Goal: Use online tool/utility: Utilize a website feature to perform a specific function

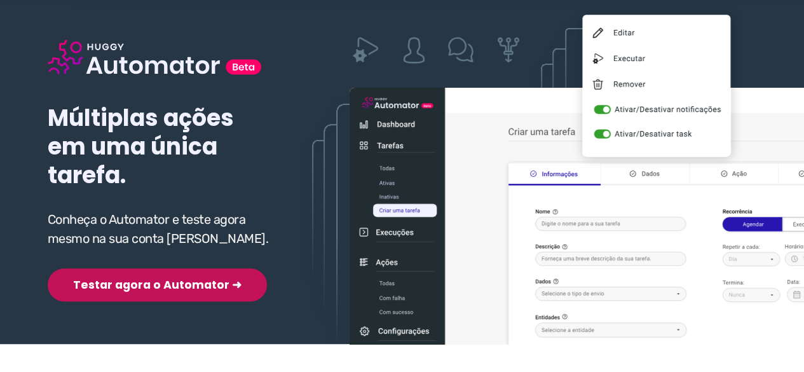
scroll to position [127, 0]
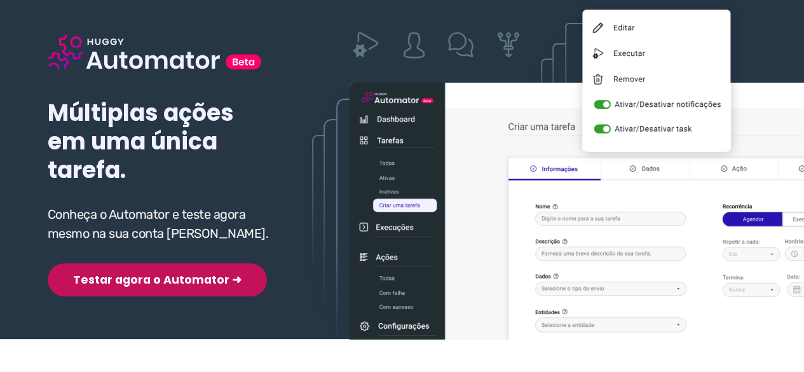
click at [139, 263] on button "Testar agora o Automator ➜" at bounding box center [157, 279] width 219 height 33
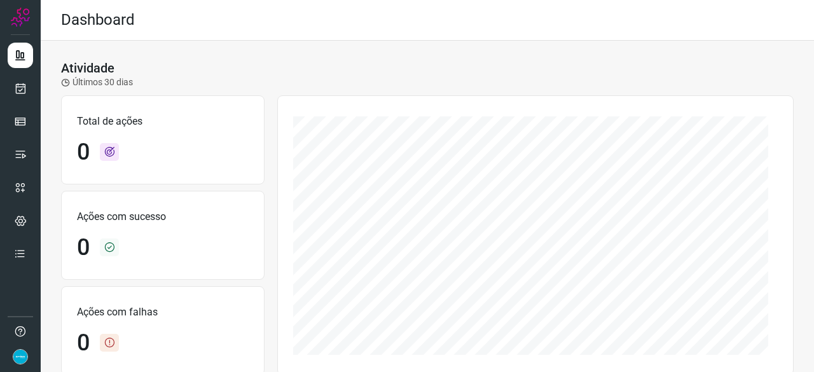
click at [724, 48] on div "Atividade Últimos 30 dias Total de ações 0 Ações com sucesso 0 Ações com falhas…" at bounding box center [427, 356] width 773 height 631
click at [22, 85] on icon at bounding box center [20, 88] width 13 height 13
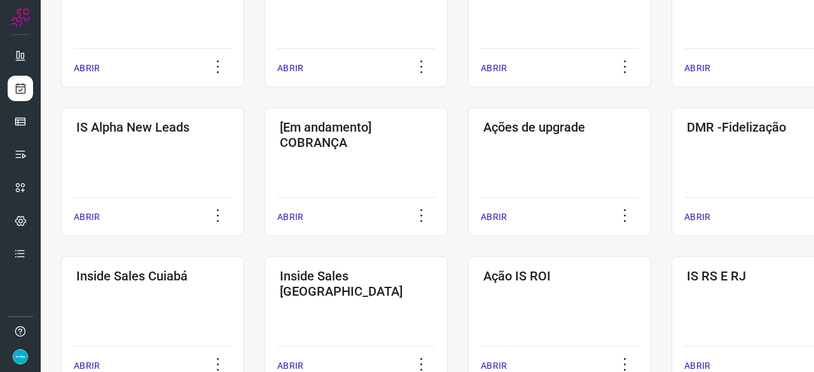
scroll to position [445, 0]
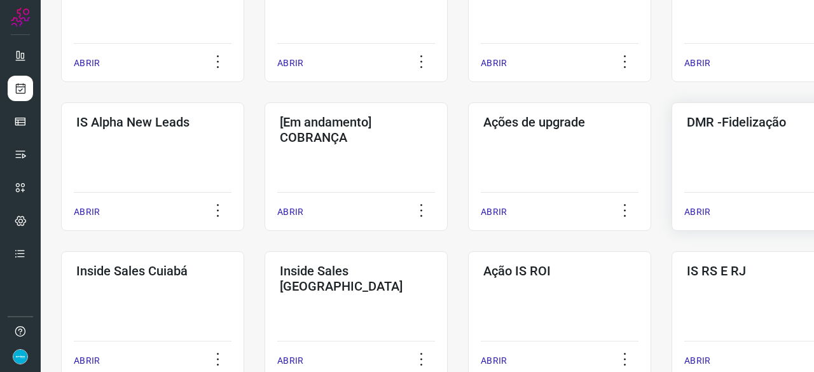
click at [696, 214] on p "ABRIR" at bounding box center [697, 211] width 26 height 13
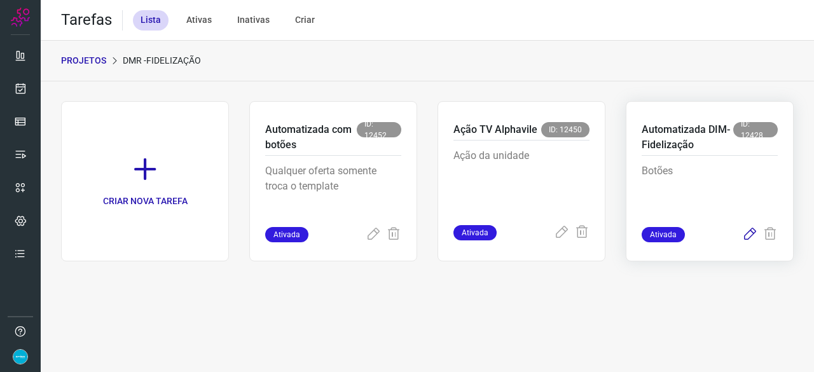
click at [748, 235] on icon at bounding box center [749, 234] width 15 height 15
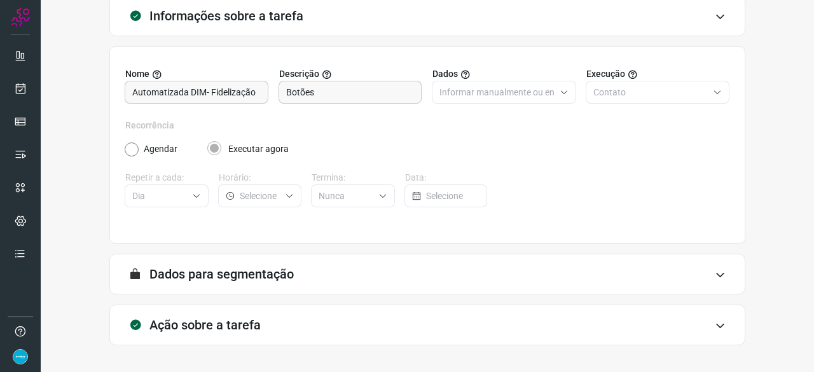
scroll to position [124, 0]
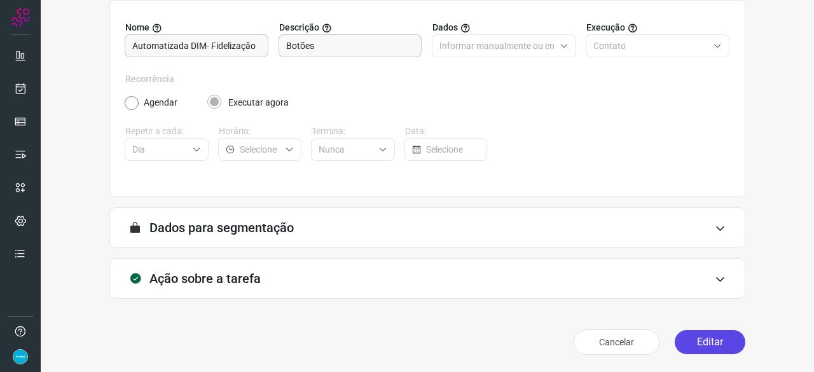
click at [698, 334] on button "Editar" at bounding box center [710, 342] width 71 height 24
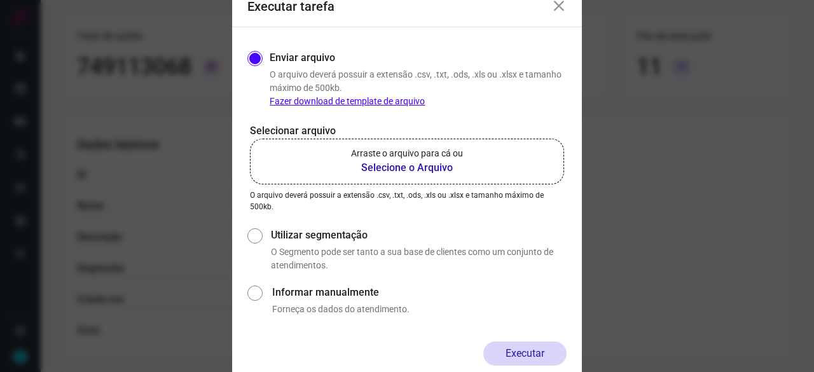
click at [376, 169] on b "Selecione o Arquivo" at bounding box center [407, 167] width 112 height 15
click at [0, 0] on input "Arraste o arquivo para cá ou Selecione o Arquivo" at bounding box center [0, 0] width 0 height 0
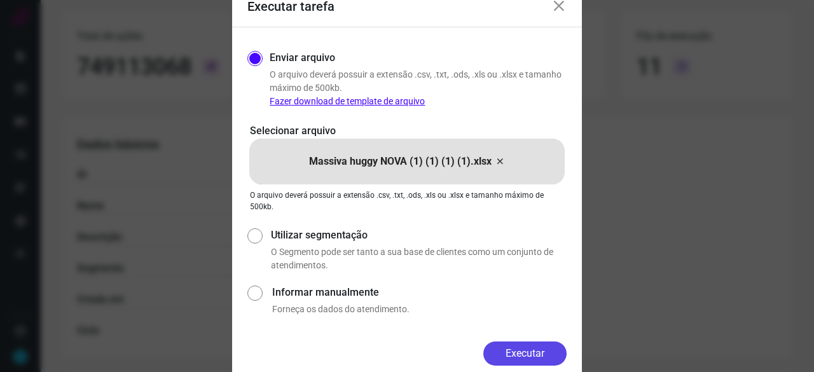
click at [514, 347] on button "Executar" at bounding box center [524, 353] width 83 height 24
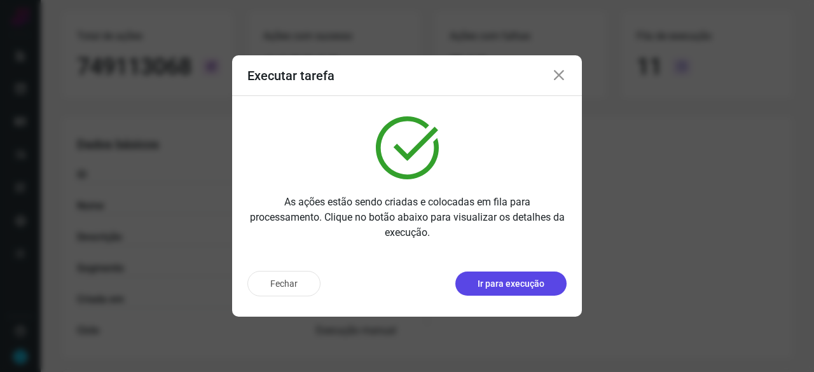
click at [519, 284] on p "Ir para execução" at bounding box center [511, 283] width 67 height 13
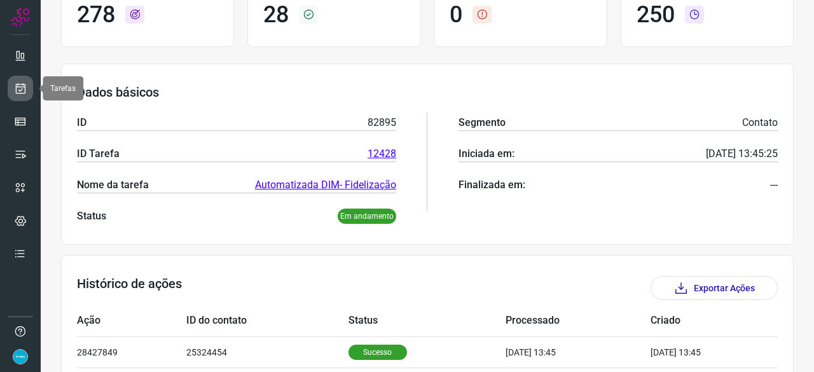
click at [19, 86] on icon at bounding box center [20, 88] width 13 height 13
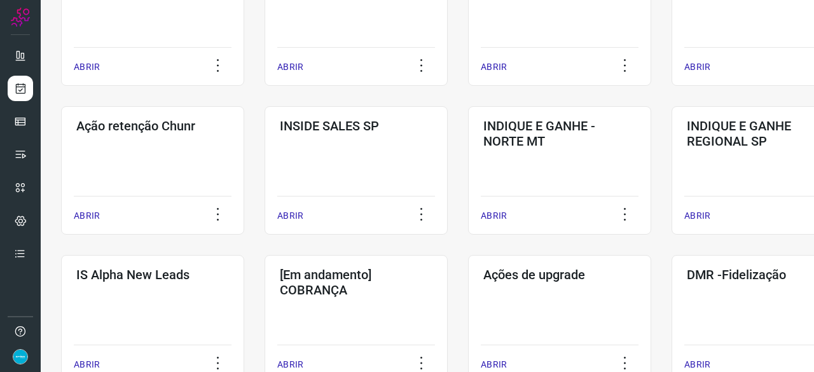
scroll to position [420, 0]
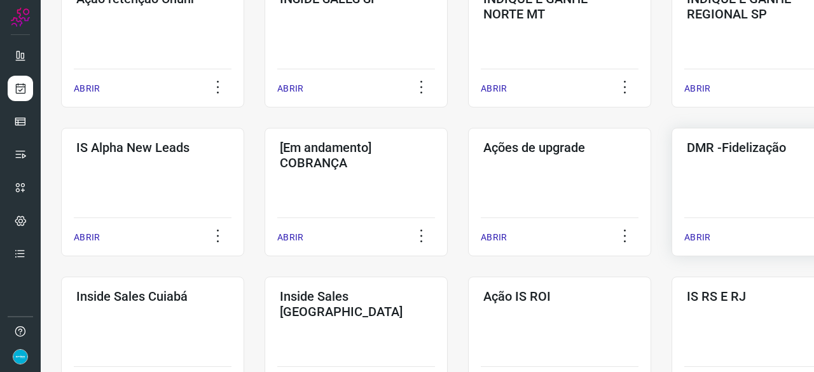
click at [700, 235] on p "ABRIR" at bounding box center [697, 237] width 26 height 13
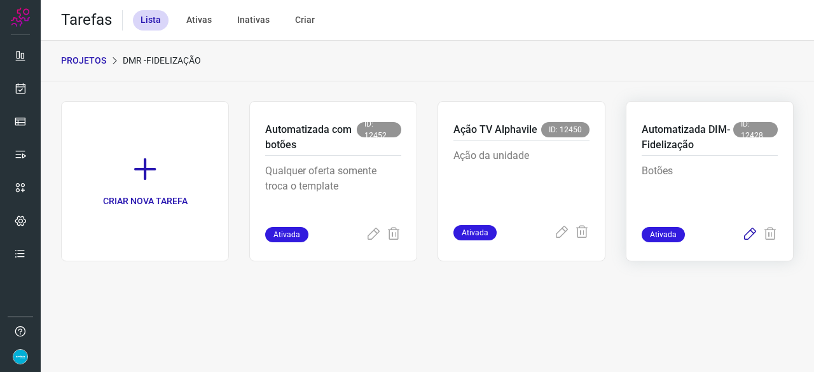
click at [749, 235] on icon at bounding box center [749, 234] width 15 height 15
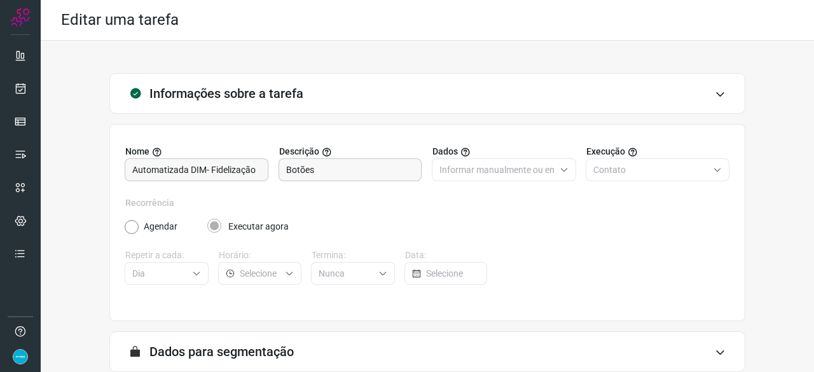
scroll to position [124, 0]
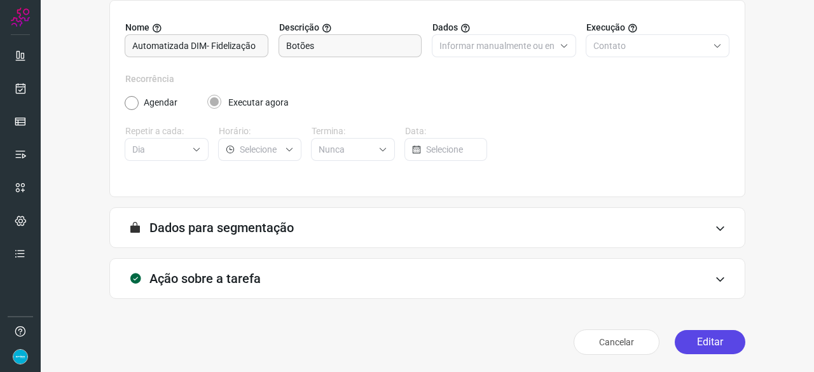
click at [699, 342] on button "Editar" at bounding box center [710, 342] width 71 height 24
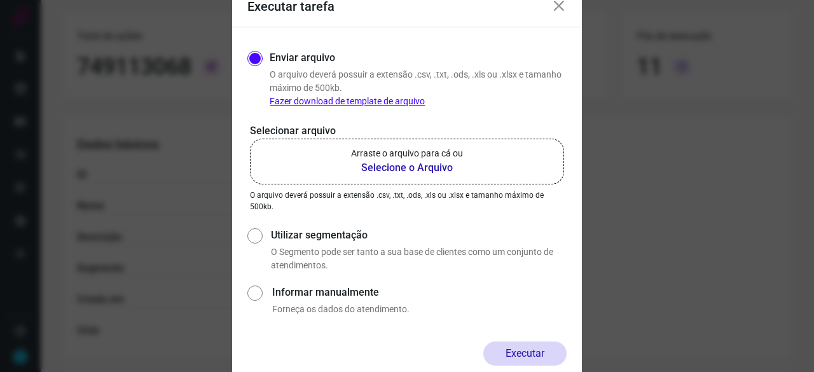
click at [374, 169] on b "Selecione o Arquivo" at bounding box center [407, 167] width 112 height 15
click at [0, 0] on input "Arraste o arquivo para cá ou Selecione o Arquivo" at bounding box center [0, 0] width 0 height 0
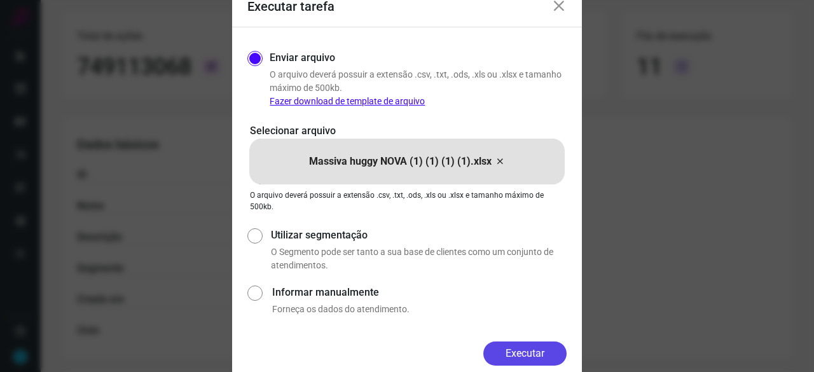
click at [521, 350] on button "Executar" at bounding box center [524, 353] width 83 height 24
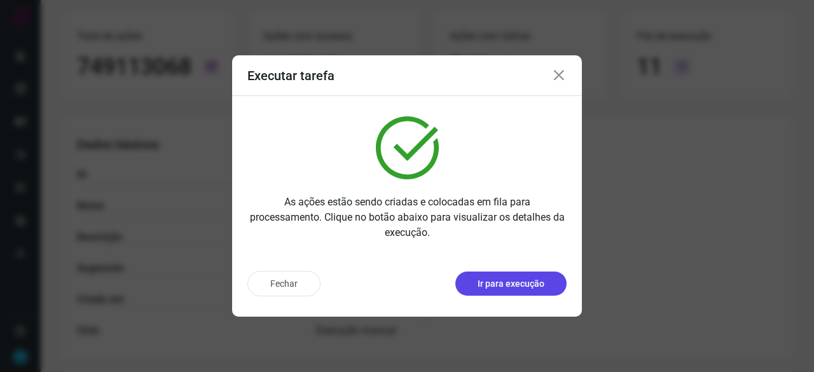
click at [519, 280] on p "Ir para execução" at bounding box center [511, 283] width 67 height 13
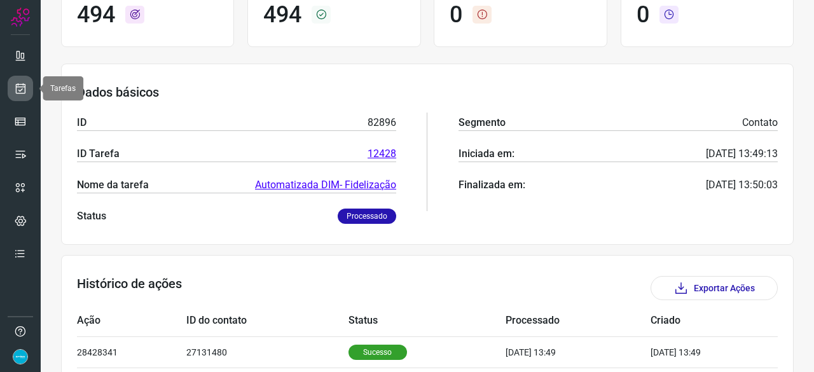
click at [24, 93] on icon at bounding box center [20, 88] width 13 height 13
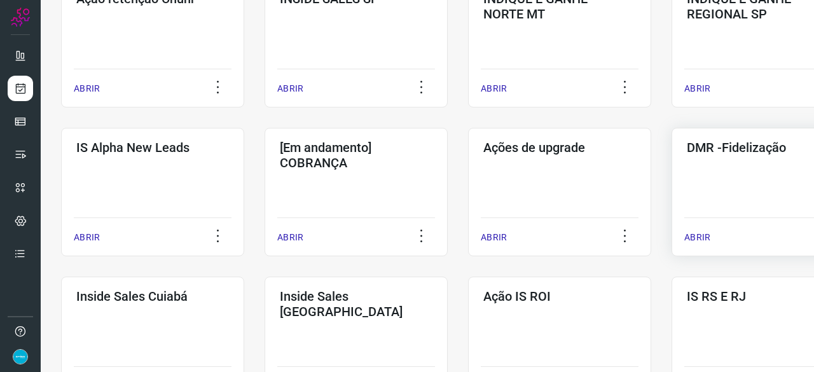
click at [687, 235] on p "ABRIR" at bounding box center [697, 237] width 26 height 13
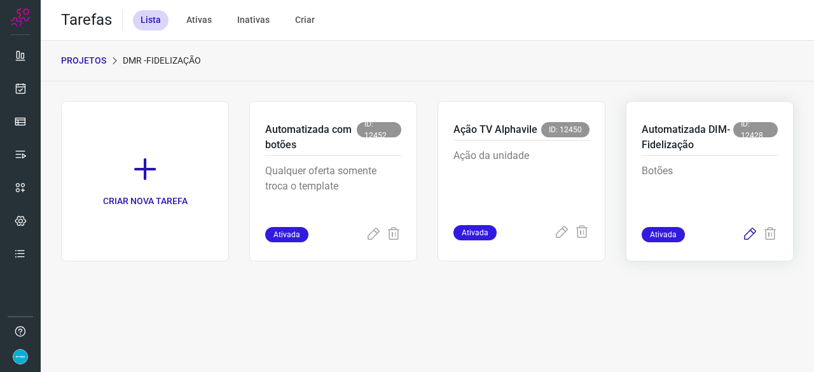
click at [752, 232] on icon at bounding box center [749, 234] width 15 height 15
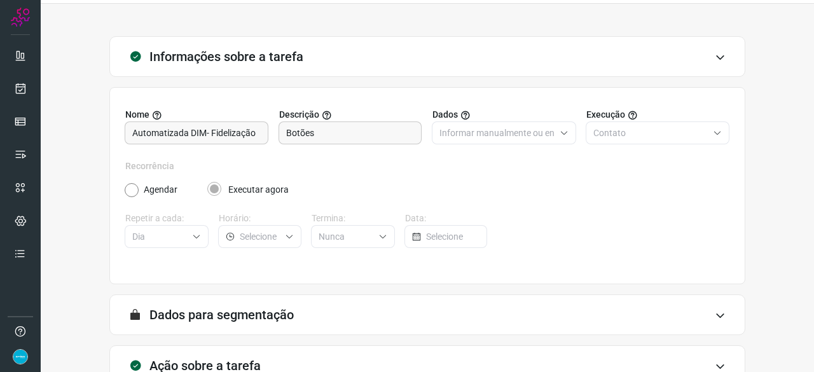
scroll to position [124, 0]
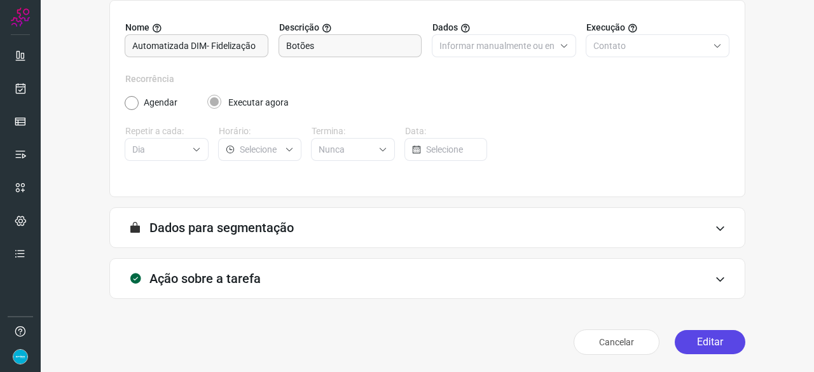
click at [712, 340] on button "Editar" at bounding box center [710, 342] width 71 height 24
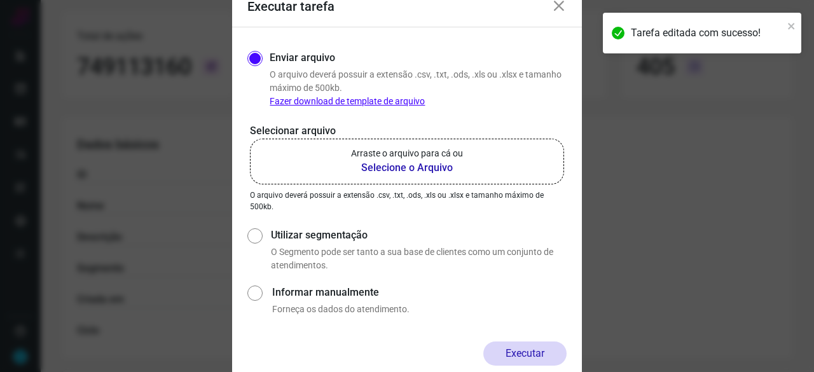
click at [408, 166] on b "Selecione o Arquivo" at bounding box center [407, 167] width 112 height 15
click at [0, 0] on input "Arraste o arquivo para cá ou Selecione o Arquivo" at bounding box center [0, 0] width 0 height 0
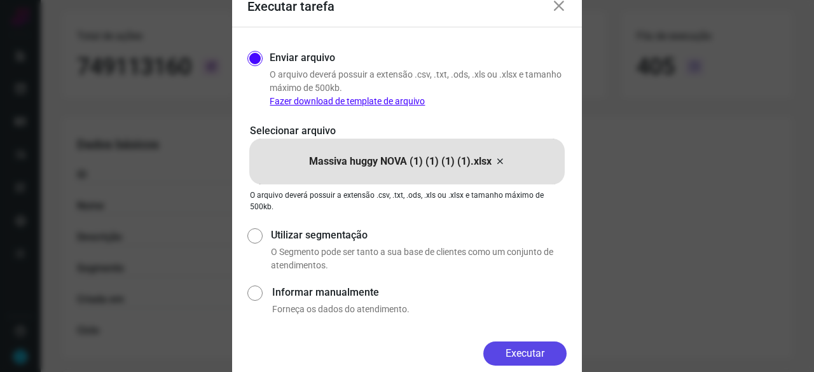
click at [541, 352] on button "Executar" at bounding box center [524, 353] width 83 height 24
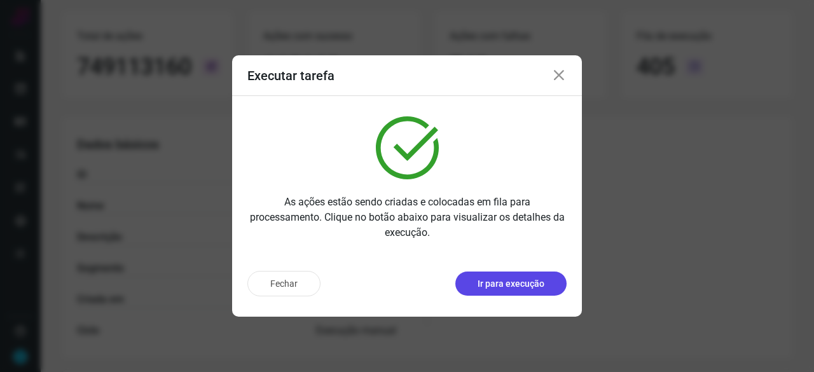
click at [528, 282] on p "Ir para execução" at bounding box center [511, 283] width 67 height 13
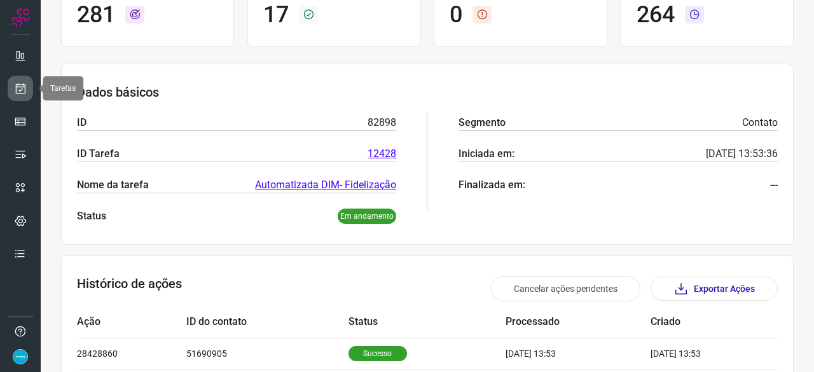
click at [29, 88] on link at bounding box center [20, 88] width 25 height 25
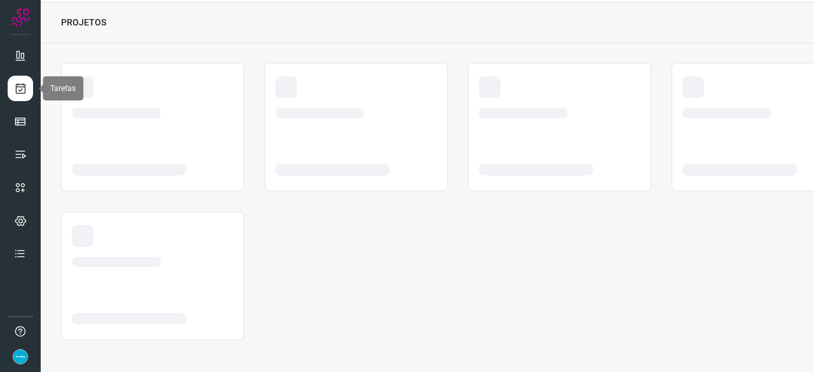
scroll to position [38, 0]
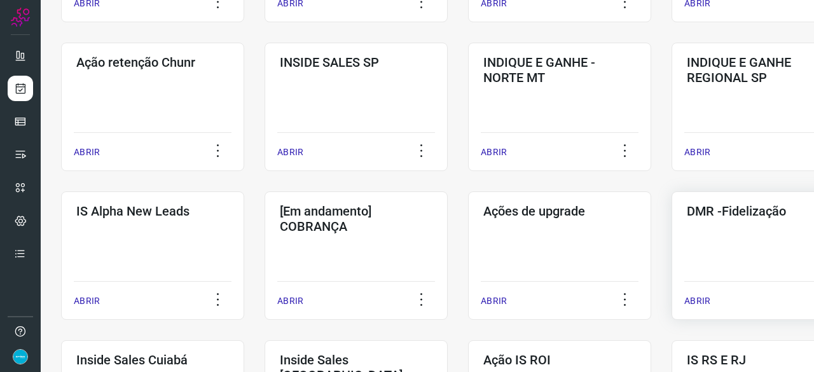
click at [698, 303] on p "ABRIR" at bounding box center [697, 300] width 26 height 13
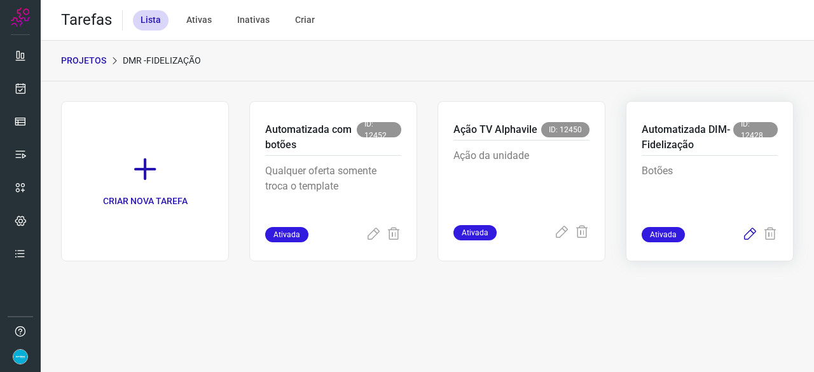
click at [748, 230] on icon at bounding box center [749, 234] width 15 height 15
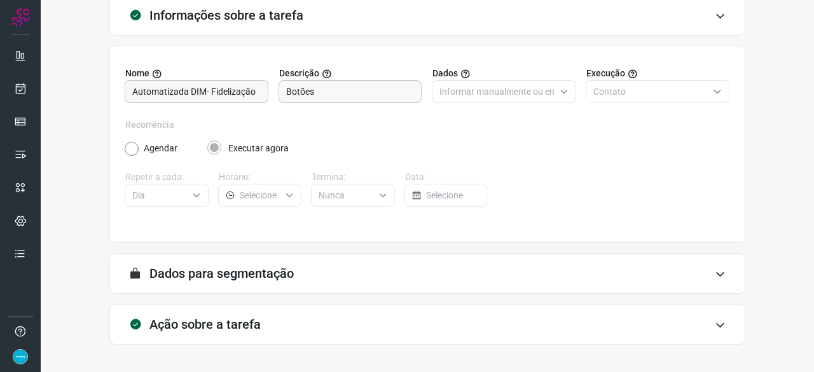
scroll to position [124, 0]
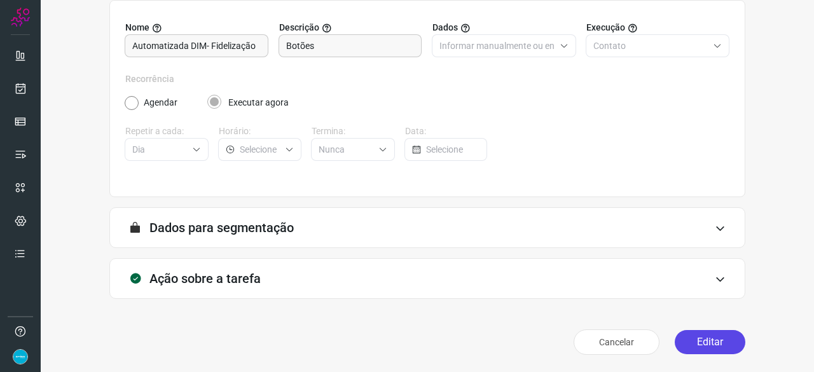
click at [705, 341] on button "Editar" at bounding box center [710, 342] width 71 height 24
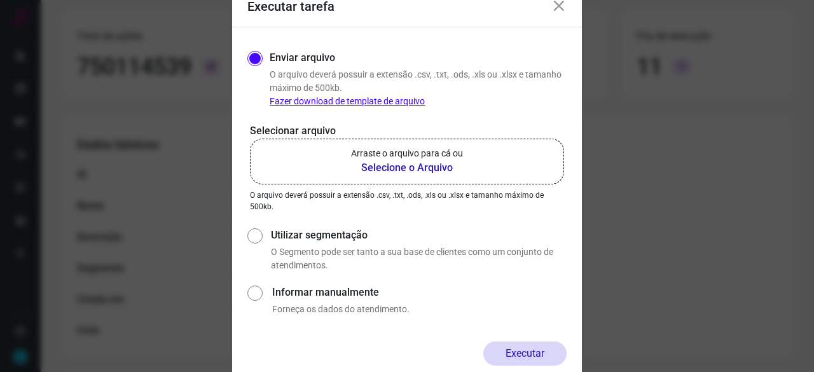
click at [403, 167] on b "Selecione o Arquivo" at bounding box center [407, 167] width 112 height 15
click at [0, 0] on input "Arraste o arquivo para cá ou Selecione o Arquivo" at bounding box center [0, 0] width 0 height 0
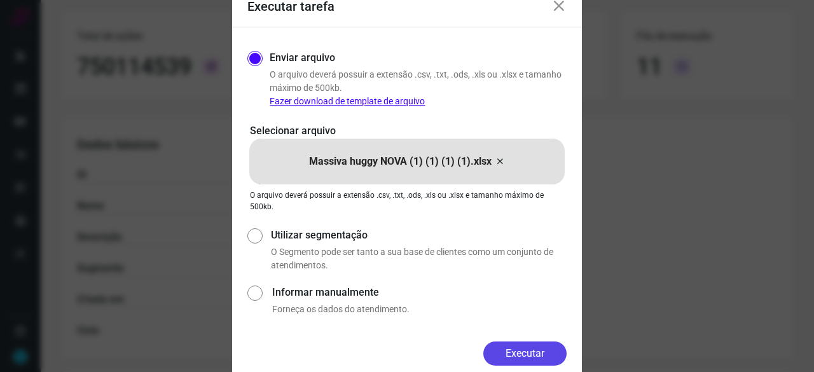
click at [517, 344] on button "Executar" at bounding box center [524, 353] width 83 height 24
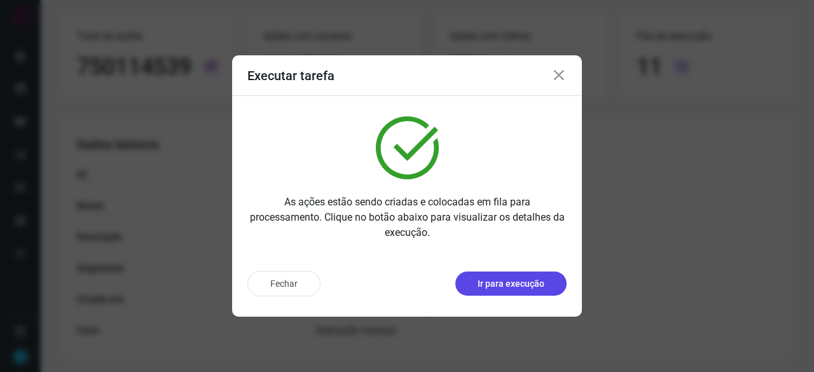
click at [509, 284] on p "Ir para execução" at bounding box center [511, 283] width 67 height 13
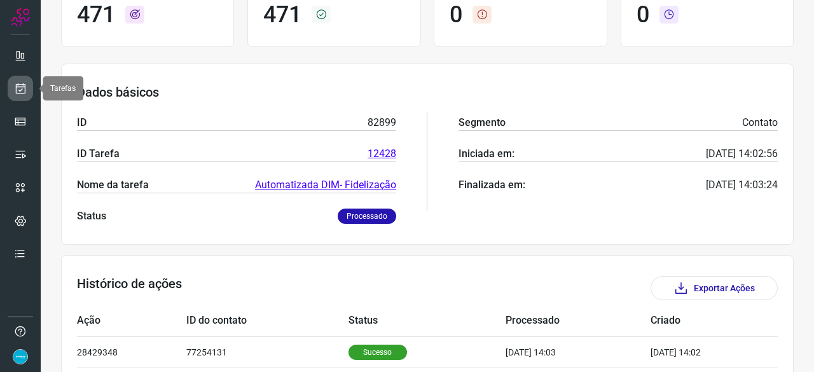
click at [18, 88] on icon at bounding box center [20, 88] width 13 height 13
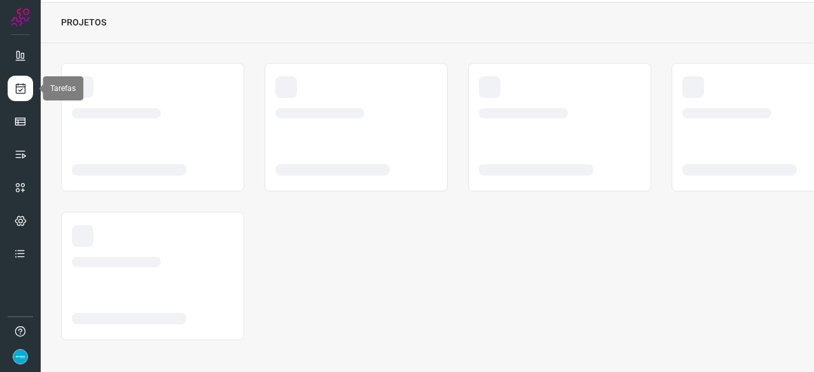
scroll to position [38, 0]
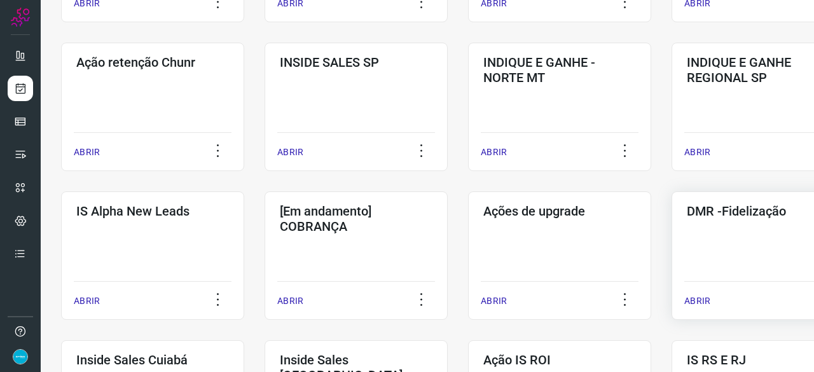
click at [702, 302] on p "ABRIR" at bounding box center [697, 300] width 26 height 13
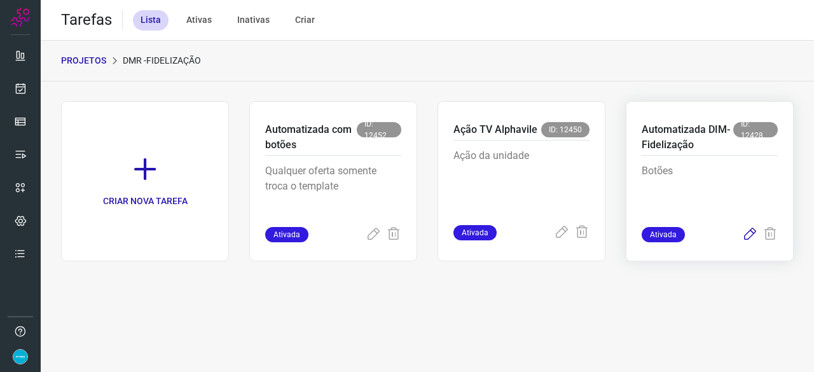
click at [752, 232] on icon at bounding box center [749, 234] width 15 height 15
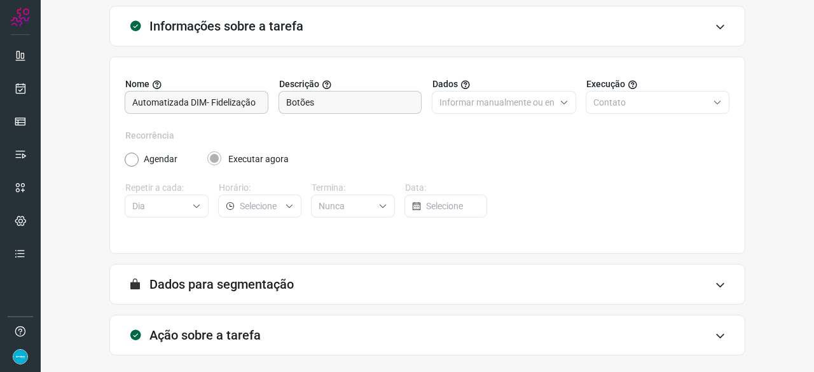
scroll to position [124, 0]
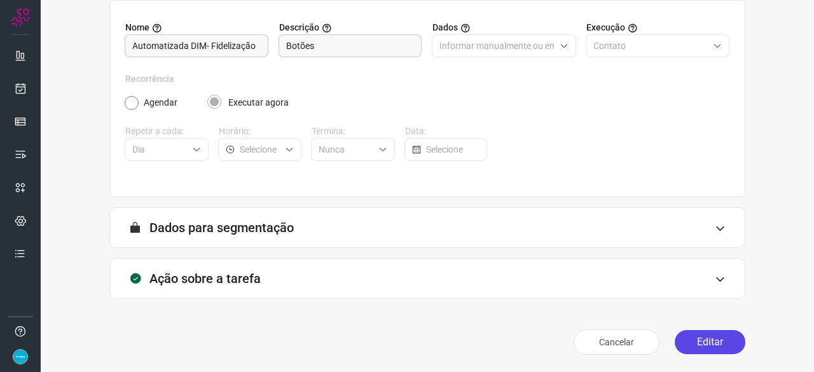
click at [693, 340] on button "Editar" at bounding box center [710, 342] width 71 height 24
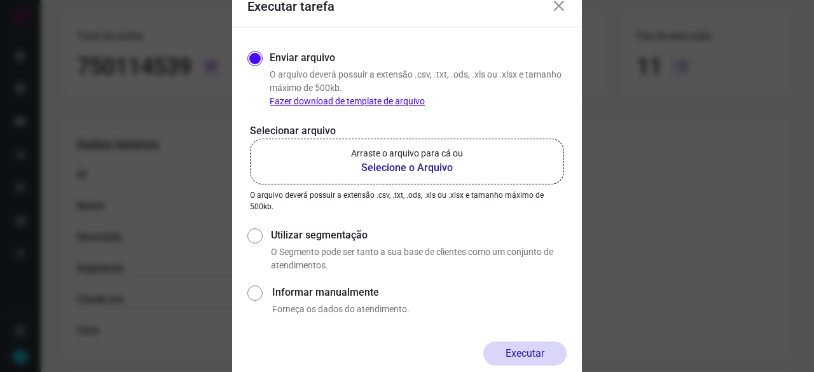
click at [403, 170] on b "Selecione o Arquivo" at bounding box center [407, 167] width 112 height 15
click at [0, 0] on input "Arraste o arquivo para cá ou Selecione o Arquivo" at bounding box center [0, 0] width 0 height 0
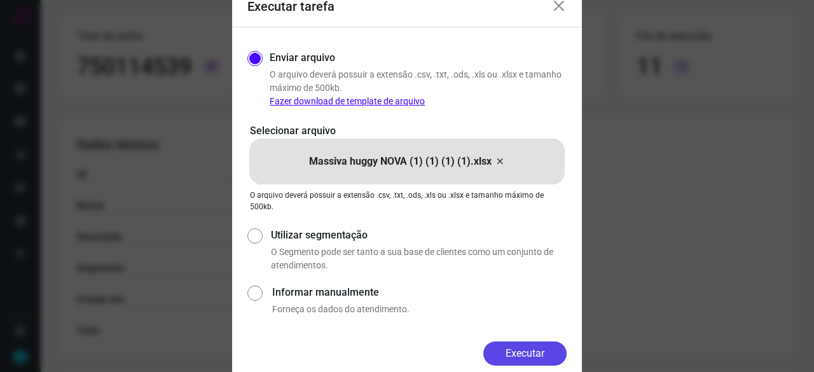
click at [551, 363] on button "Executar" at bounding box center [524, 353] width 83 height 24
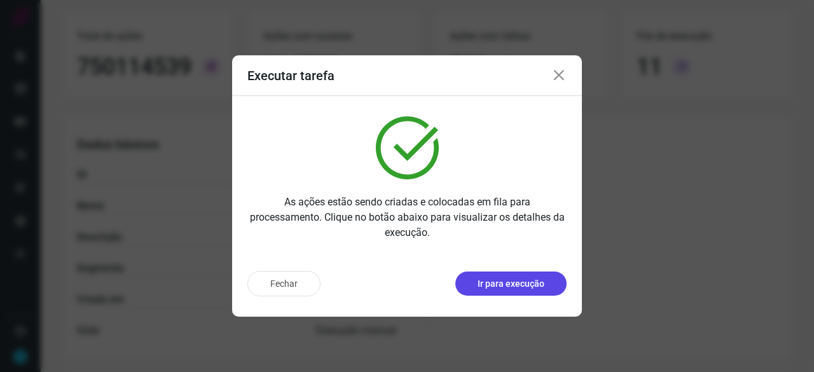
click at [478, 281] on p "Ir para execução" at bounding box center [511, 283] width 67 height 13
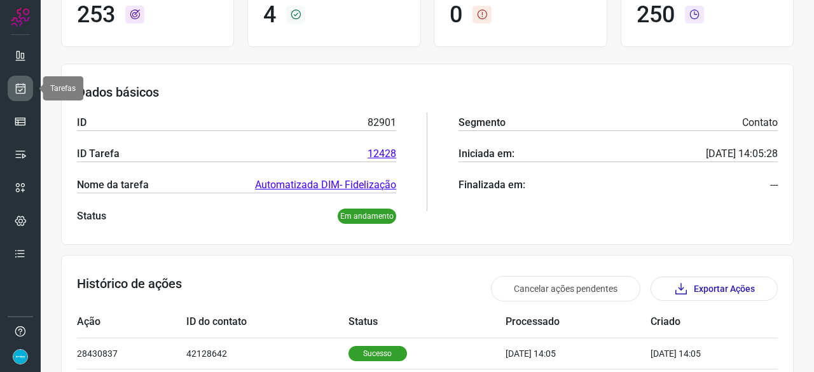
click at [18, 86] on icon at bounding box center [20, 88] width 13 height 13
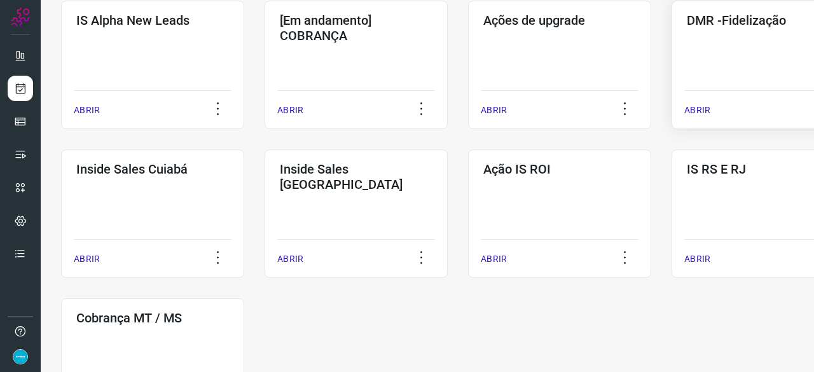
click at [689, 106] on p "ABRIR" at bounding box center [697, 110] width 26 height 13
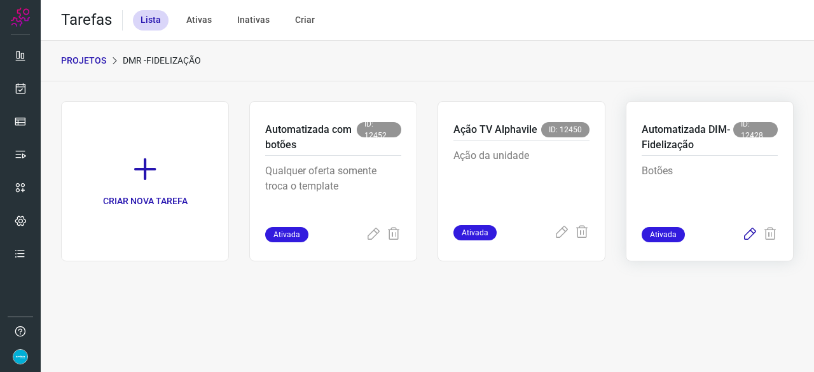
click at [747, 235] on icon at bounding box center [749, 234] width 15 height 15
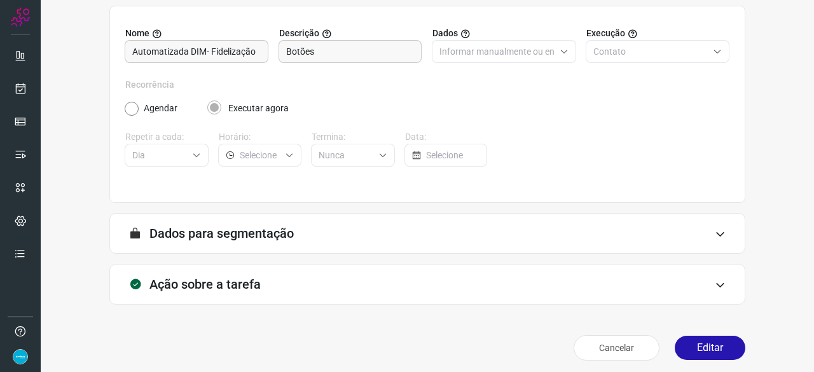
scroll to position [124, 0]
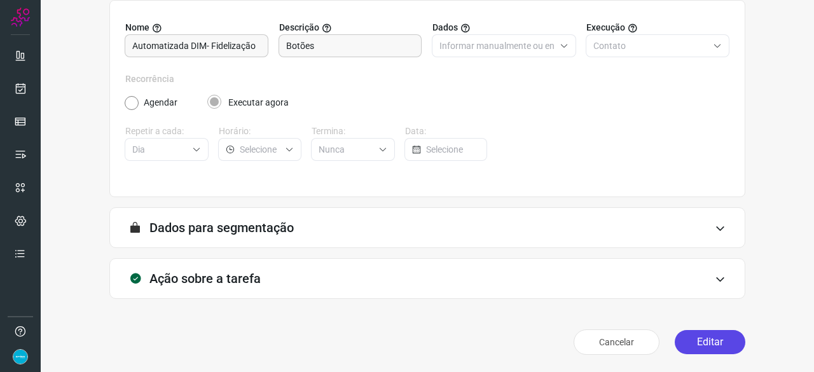
click at [707, 338] on button "Editar" at bounding box center [710, 342] width 71 height 24
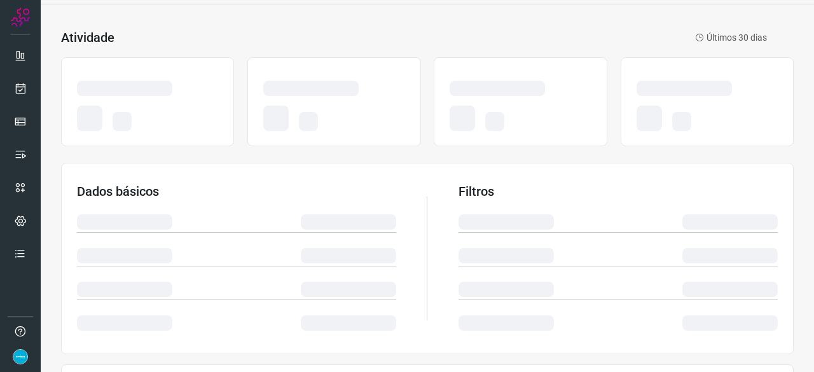
scroll to position [127, 0]
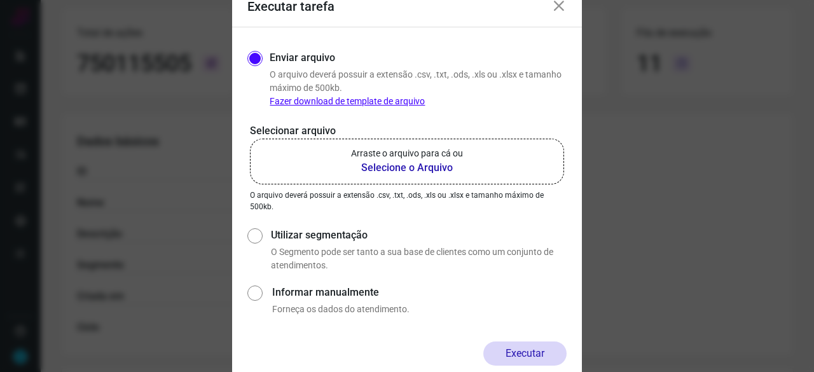
click at [394, 164] on b "Selecione o Arquivo" at bounding box center [407, 167] width 112 height 15
click at [0, 0] on input "Arraste o arquivo para cá ou Selecione o Arquivo" at bounding box center [0, 0] width 0 height 0
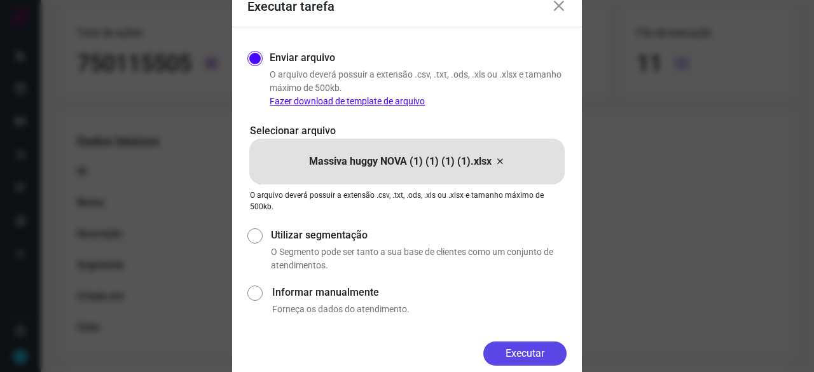
click at [519, 348] on button "Executar" at bounding box center [524, 353] width 83 height 24
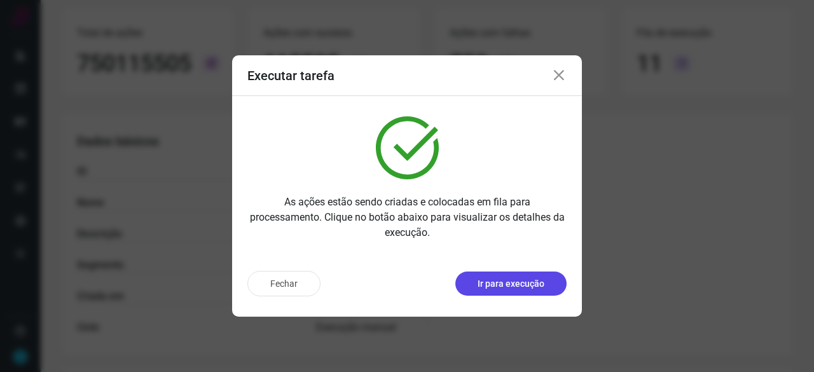
click at [509, 285] on p "Ir para execução" at bounding box center [511, 283] width 67 height 13
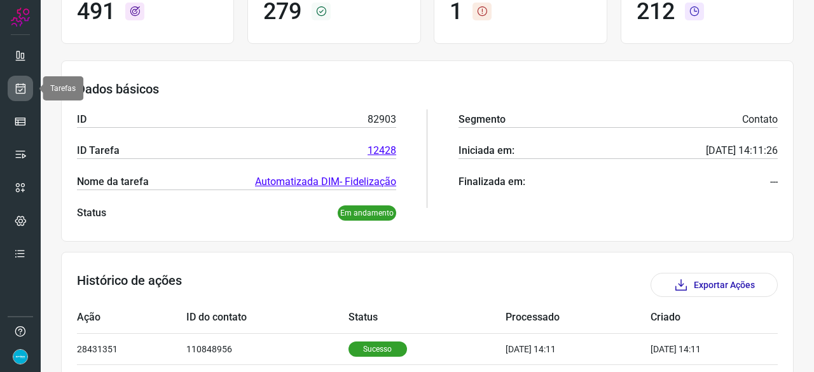
click at [14, 83] on icon at bounding box center [20, 88] width 13 height 13
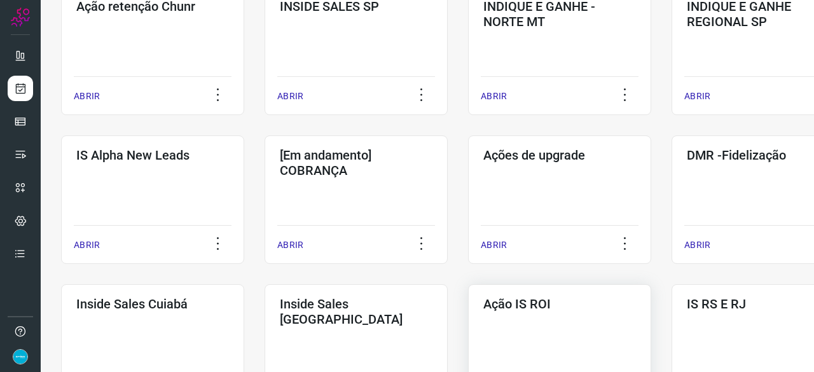
scroll to position [483, 0]
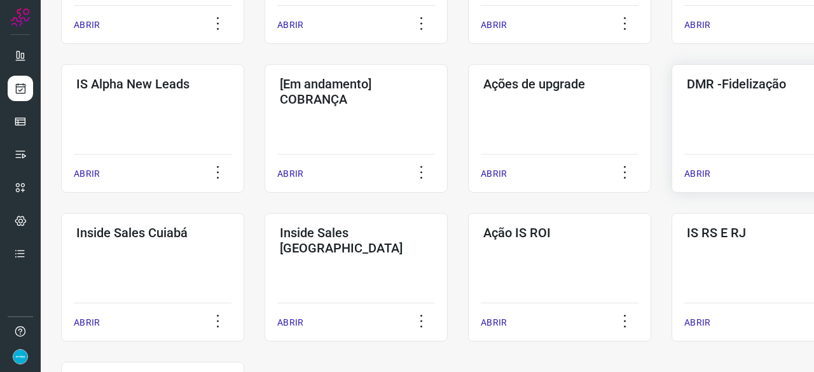
click at [691, 172] on p "ABRIR" at bounding box center [697, 173] width 26 height 13
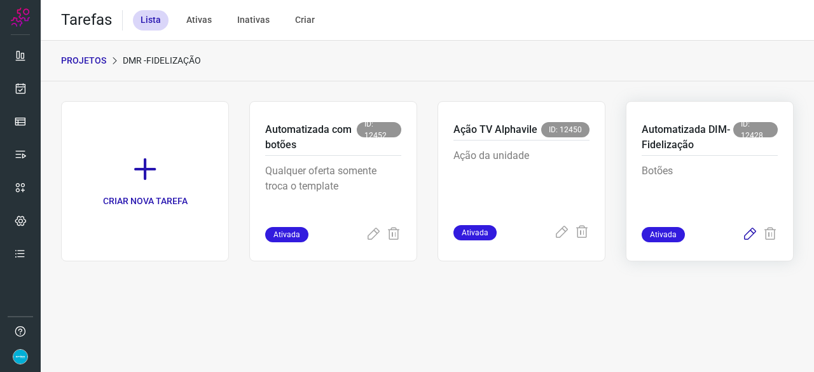
click at [750, 236] on icon at bounding box center [749, 234] width 15 height 15
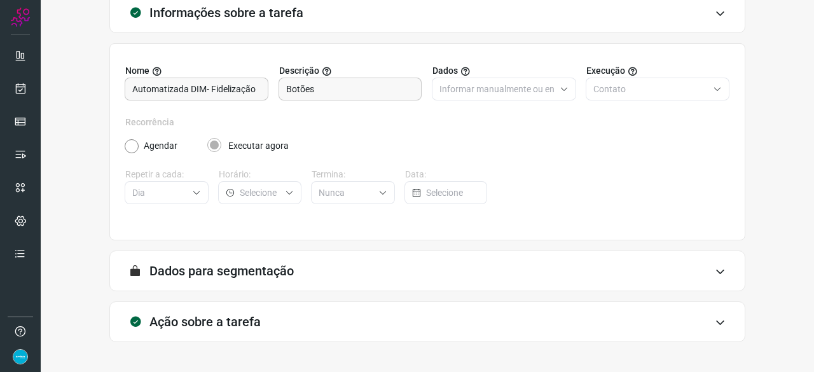
scroll to position [124, 0]
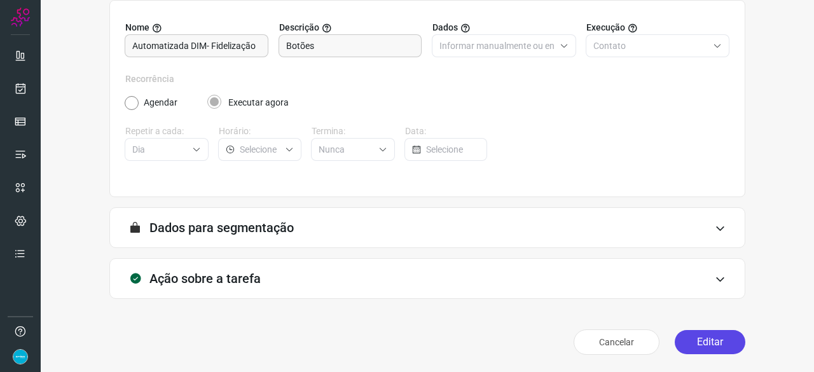
click at [715, 343] on button "Editar" at bounding box center [710, 342] width 71 height 24
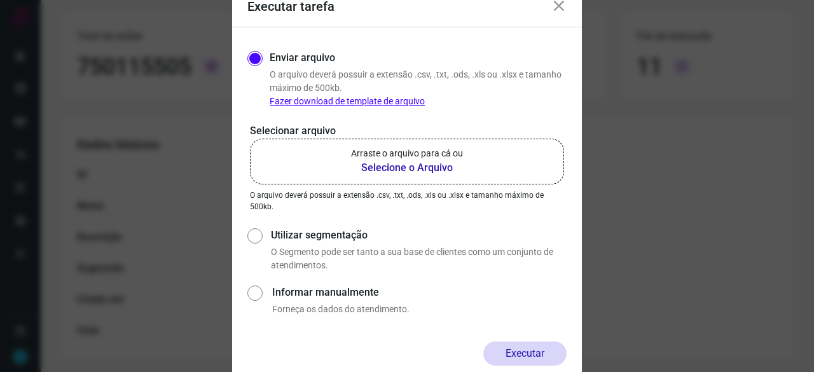
click at [431, 169] on b "Selecione o Arquivo" at bounding box center [407, 167] width 112 height 15
click at [0, 0] on input "Arraste o arquivo para cá ou Selecione o Arquivo" at bounding box center [0, 0] width 0 height 0
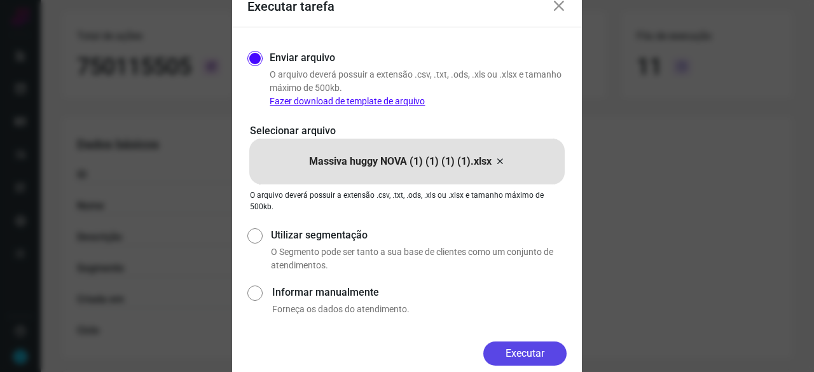
click at [506, 349] on button "Executar" at bounding box center [524, 353] width 83 height 24
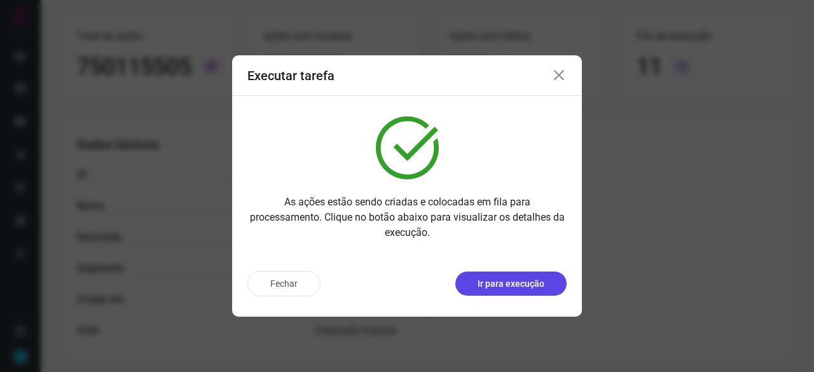
click at [520, 286] on p "Ir para execução" at bounding box center [511, 283] width 67 height 13
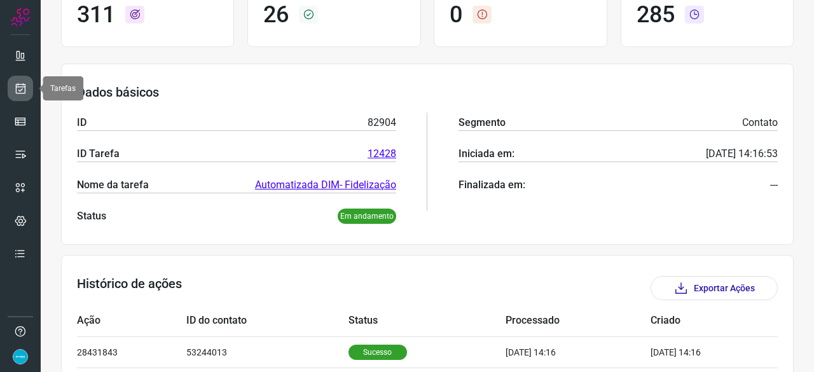
click at [18, 88] on icon at bounding box center [20, 88] width 13 height 13
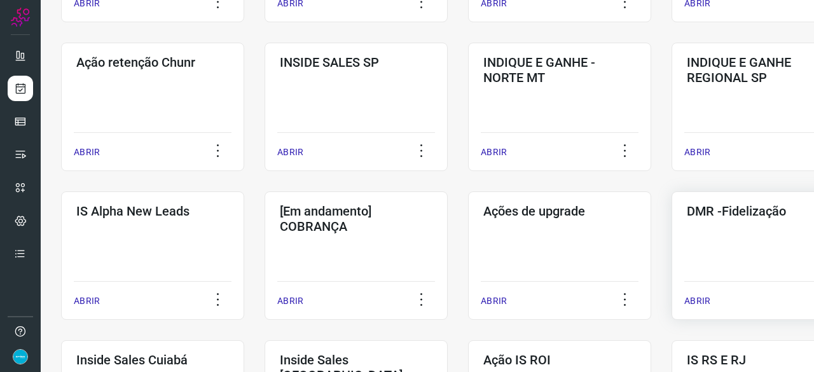
click at [701, 297] on p "ABRIR" at bounding box center [697, 300] width 26 height 13
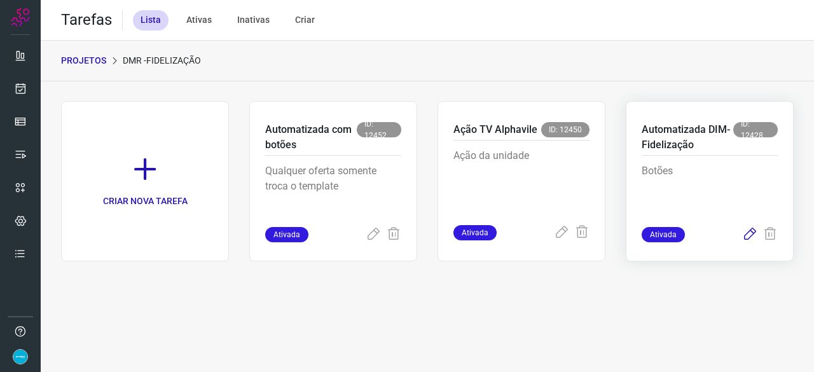
click at [749, 231] on icon at bounding box center [749, 234] width 15 height 15
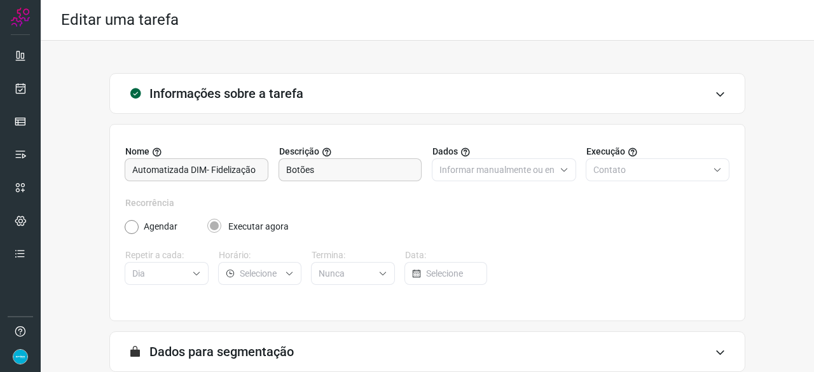
scroll to position [124, 0]
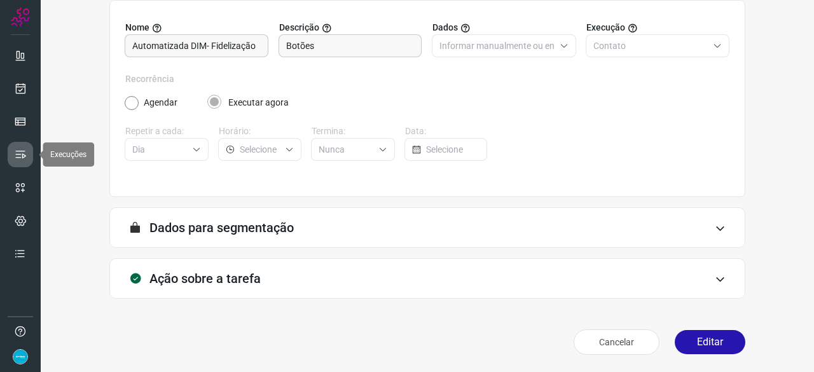
click at [22, 148] on icon at bounding box center [20, 154] width 13 height 13
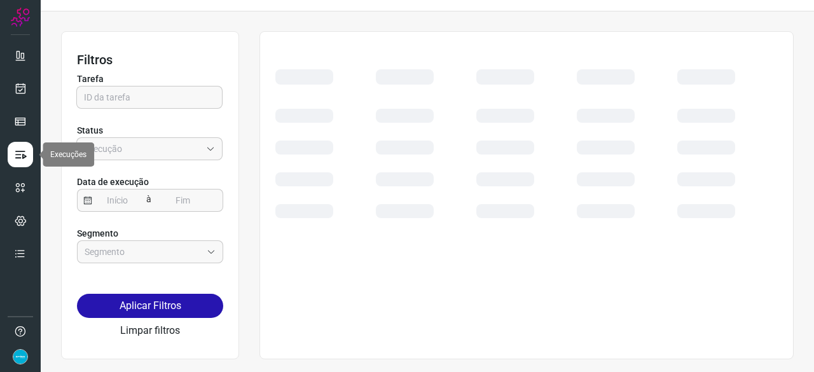
scroll to position [29, 0]
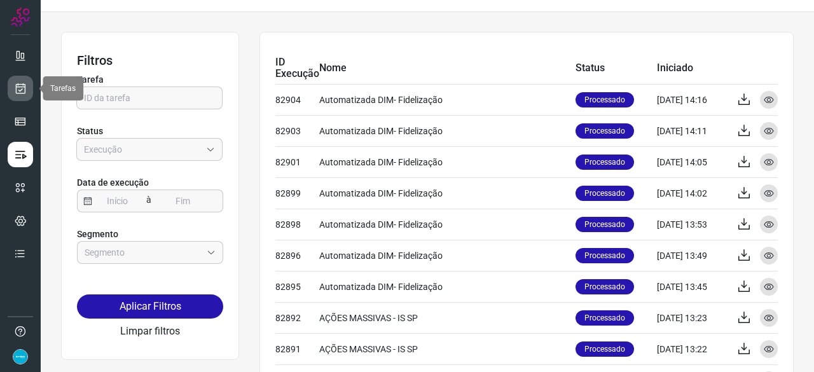
click at [23, 88] on icon at bounding box center [20, 88] width 13 height 13
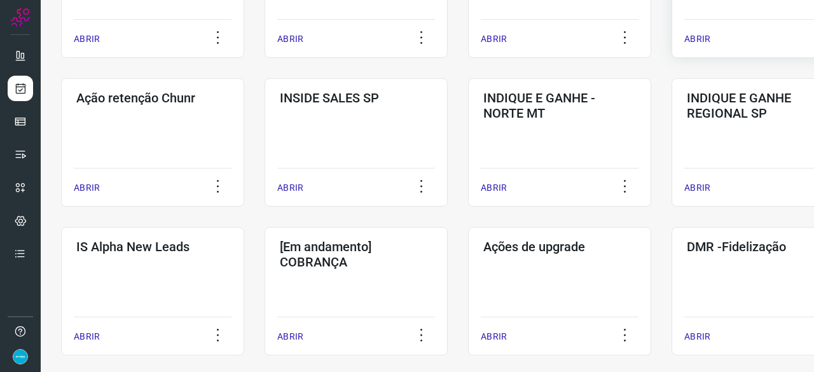
scroll to position [410, 0]
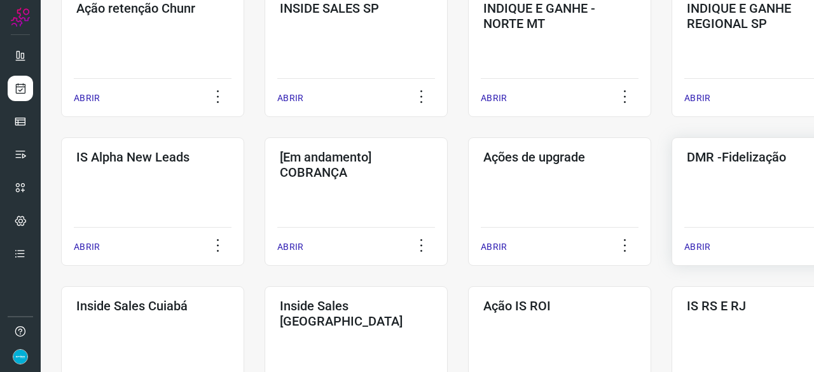
click at [708, 245] on p "ABRIR" at bounding box center [697, 246] width 26 height 13
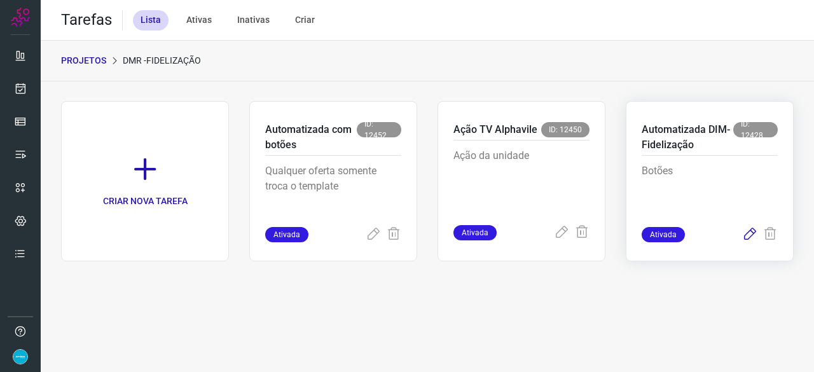
click at [750, 232] on icon at bounding box center [749, 234] width 15 height 15
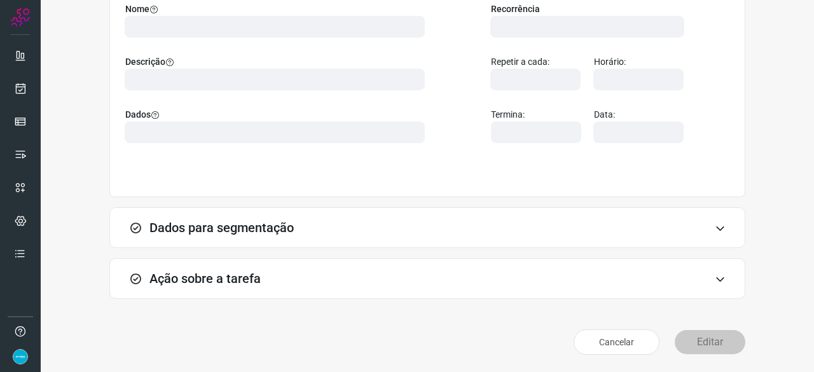
scroll to position [124, 0]
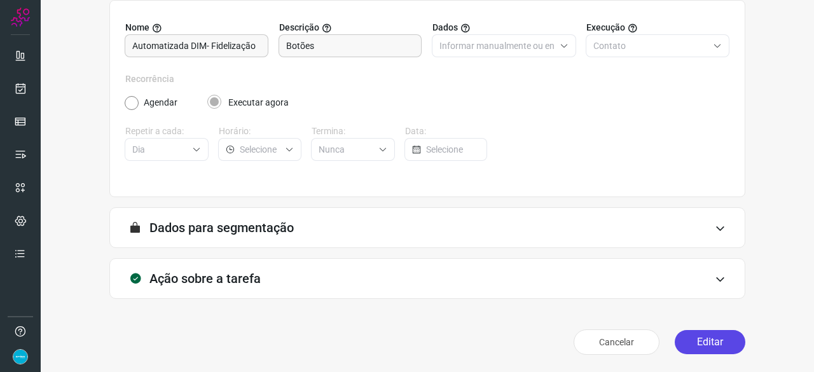
click at [710, 341] on button "Editar" at bounding box center [710, 342] width 71 height 24
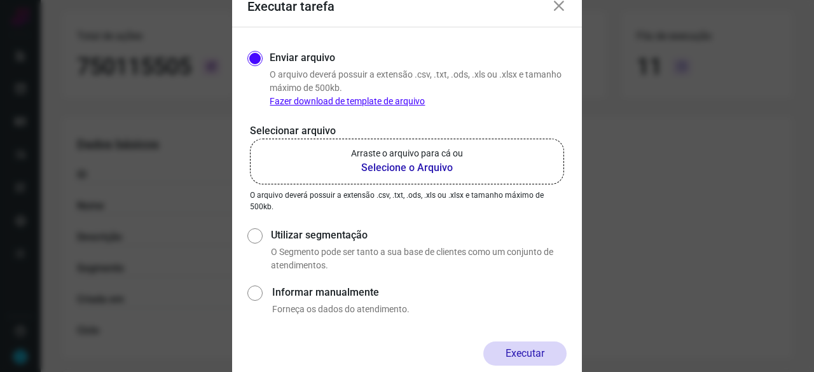
click at [396, 169] on b "Selecione o Arquivo" at bounding box center [407, 167] width 112 height 15
click at [0, 0] on input "Arraste o arquivo para cá ou Selecione o Arquivo" at bounding box center [0, 0] width 0 height 0
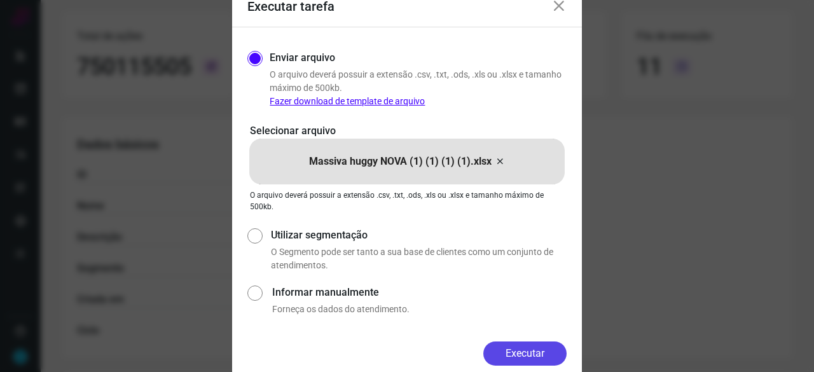
click at [531, 355] on button "Executar" at bounding box center [524, 353] width 83 height 24
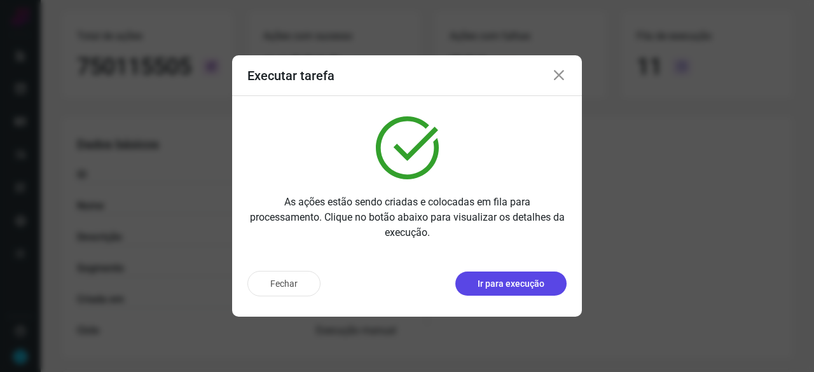
click at [532, 287] on p "Ir para execução" at bounding box center [511, 283] width 67 height 13
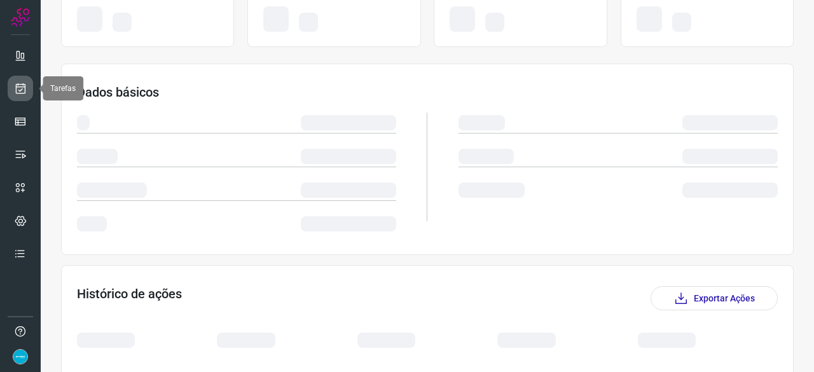
click at [22, 84] on icon at bounding box center [20, 88] width 13 height 13
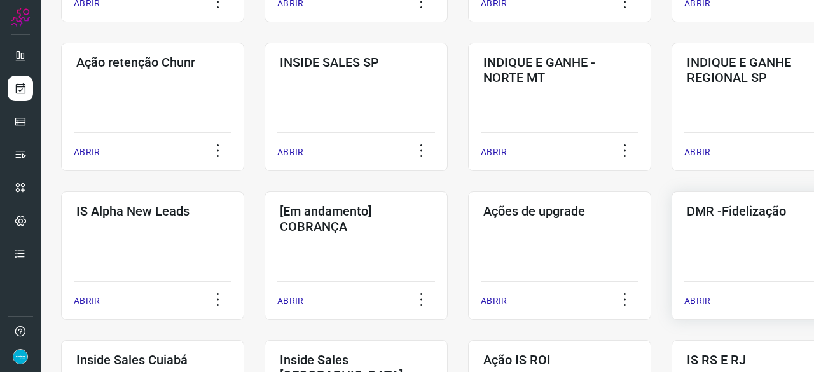
click at [698, 303] on p "ABRIR" at bounding box center [697, 300] width 26 height 13
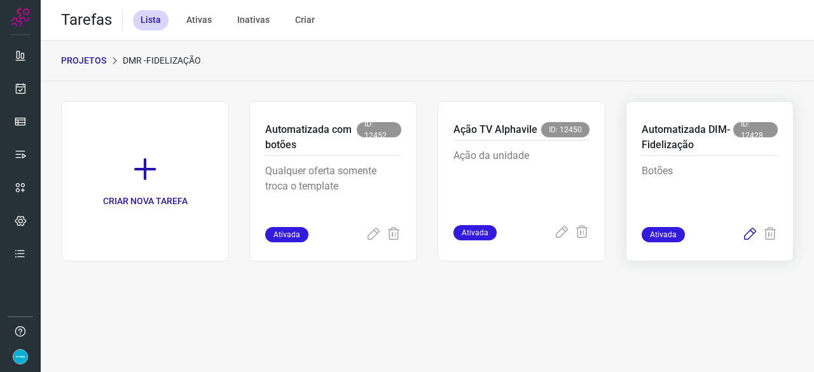
click at [754, 232] on icon at bounding box center [749, 234] width 15 height 15
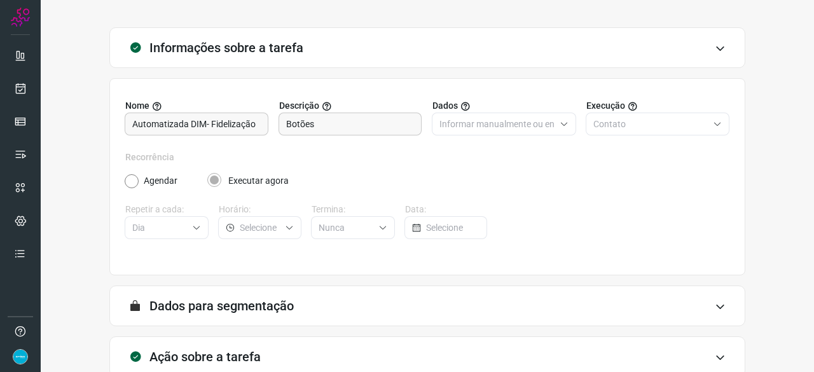
scroll to position [124, 0]
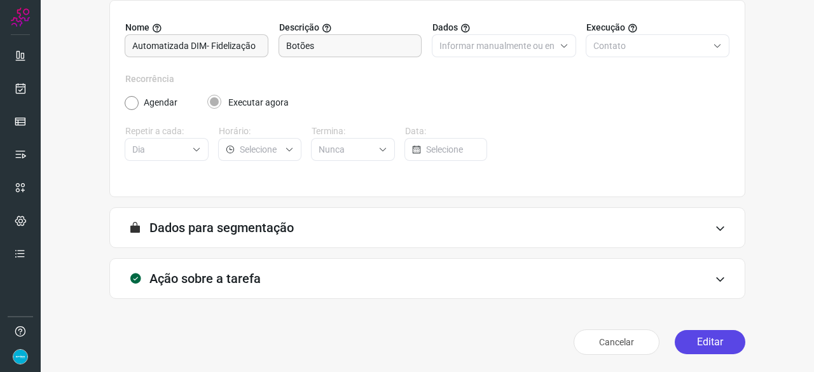
click at [701, 336] on button "Editar" at bounding box center [710, 342] width 71 height 24
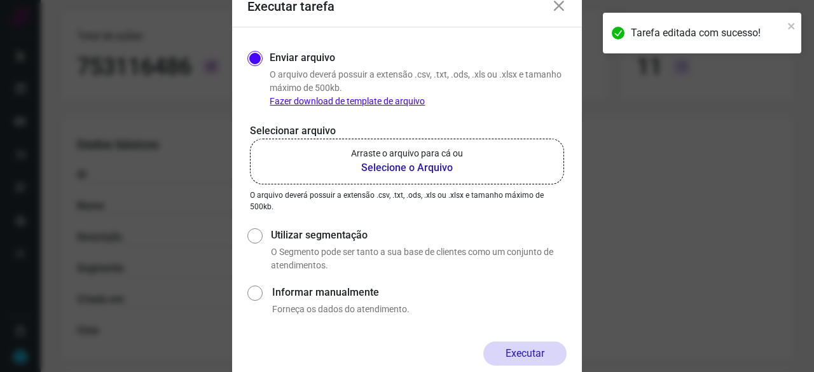
click at [399, 169] on b "Selecione o Arquivo" at bounding box center [407, 167] width 112 height 15
click at [0, 0] on input "Arraste o arquivo para cá ou Selecione o Arquivo" at bounding box center [0, 0] width 0 height 0
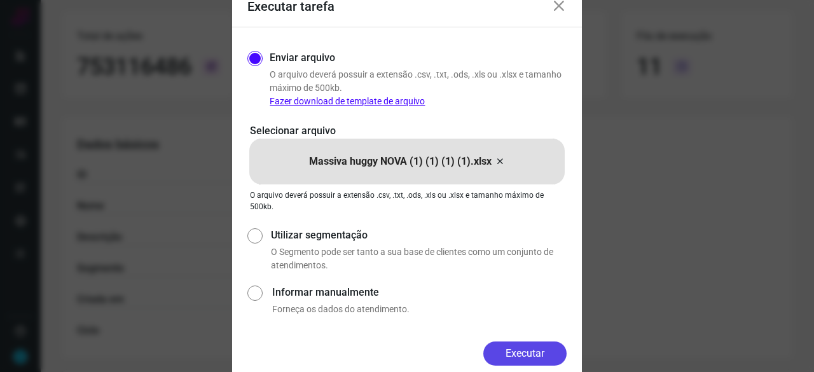
click at [539, 350] on button "Executar" at bounding box center [524, 353] width 83 height 24
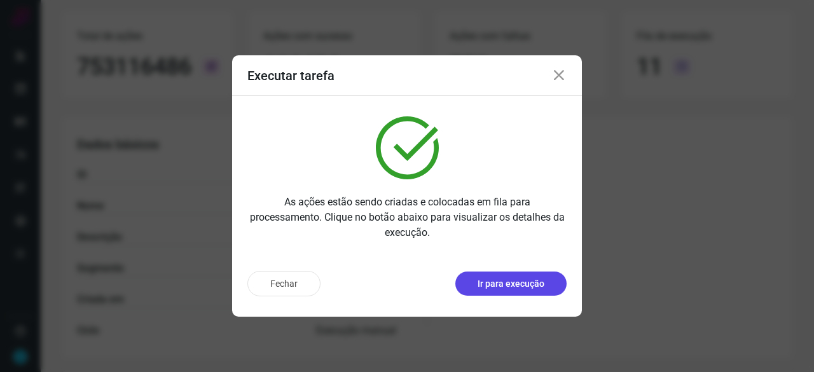
click at [502, 287] on p "Ir para execução" at bounding box center [511, 283] width 67 height 13
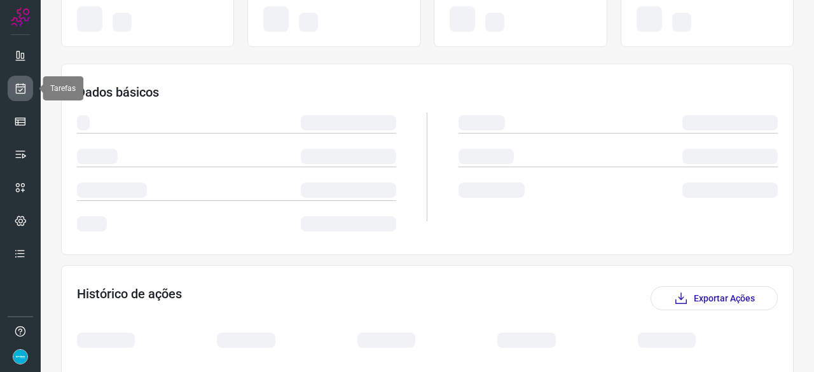
click at [16, 80] on link at bounding box center [20, 88] width 25 height 25
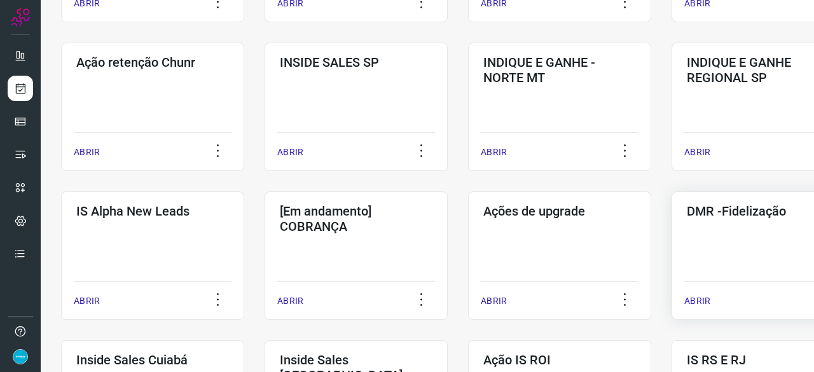
click at [701, 296] on p "ABRIR" at bounding box center [697, 300] width 26 height 13
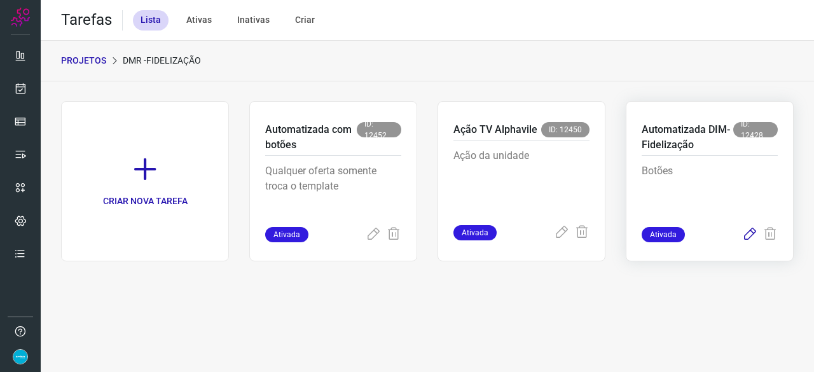
click at [747, 235] on icon at bounding box center [749, 234] width 15 height 15
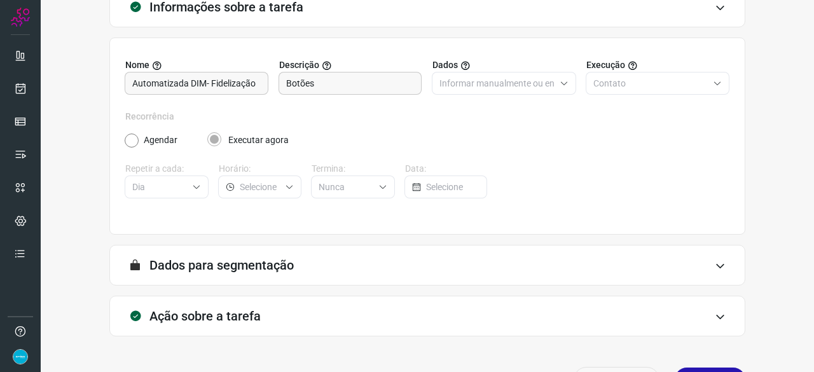
scroll to position [124, 0]
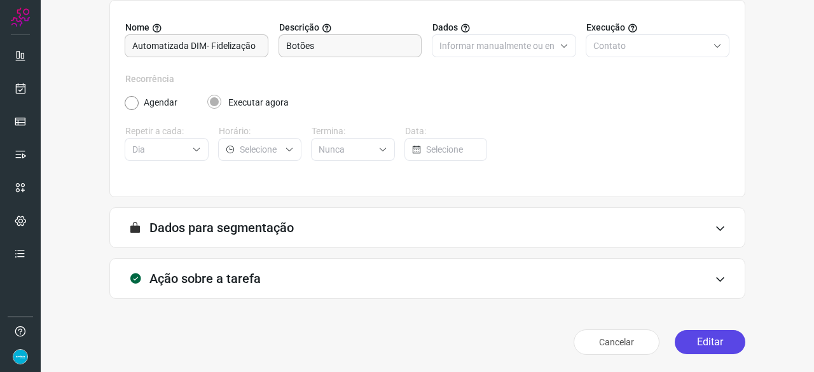
click at [693, 345] on button "Editar" at bounding box center [710, 342] width 71 height 24
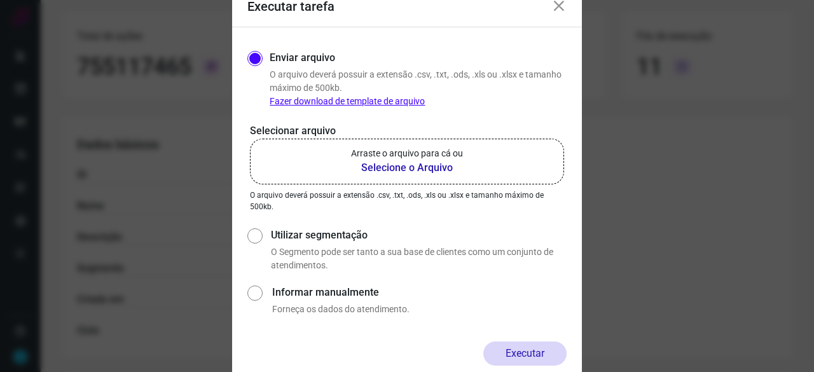
click at [402, 169] on b "Selecione o Arquivo" at bounding box center [407, 167] width 112 height 15
click at [0, 0] on input "Arraste o arquivo para cá ou Selecione o Arquivo" at bounding box center [0, 0] width 0 height 0
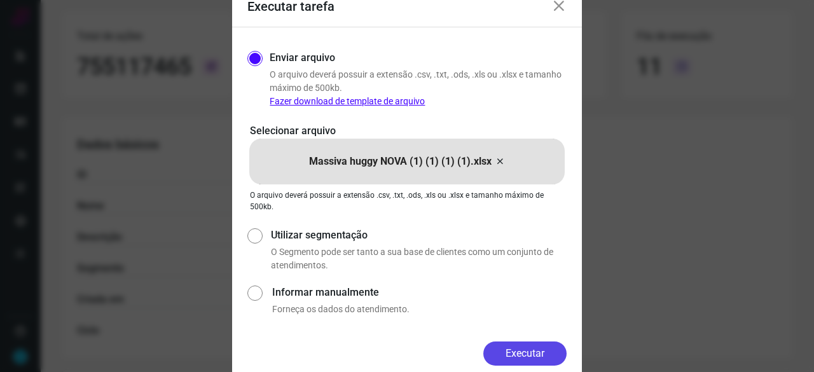
click at [548, 355] on button "Executar" at bounding box center [524, 353] width 83 height 24
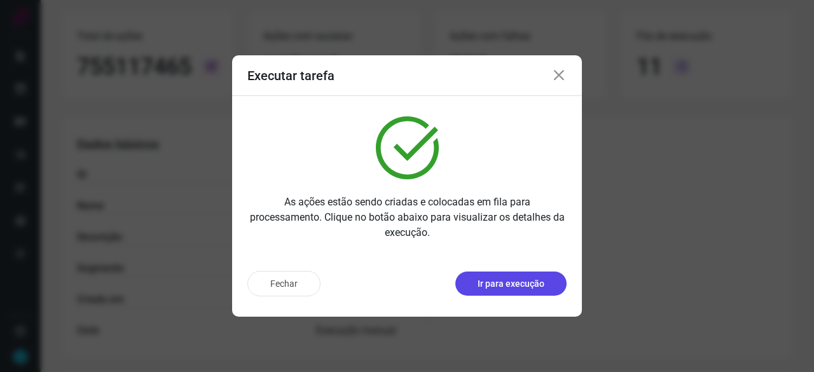
click at [514, 281] on p "Ir para execução" at bounding box center [511, 283] width 67 height 13
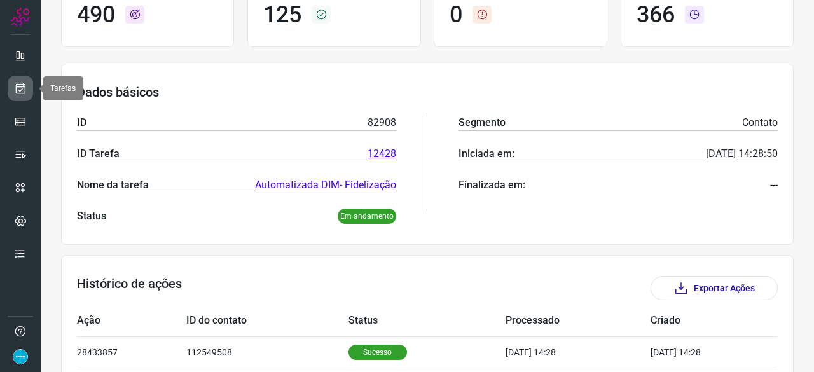
click at [25, 85] on icon at bounding box center [20, 88] width 13 height 13
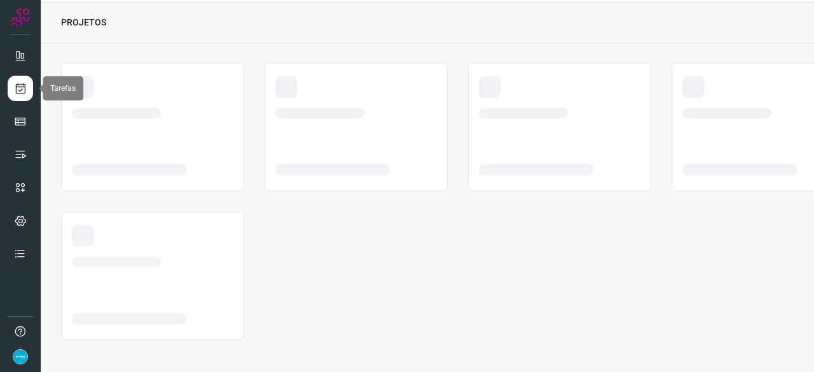
scroll to position [38, 0]
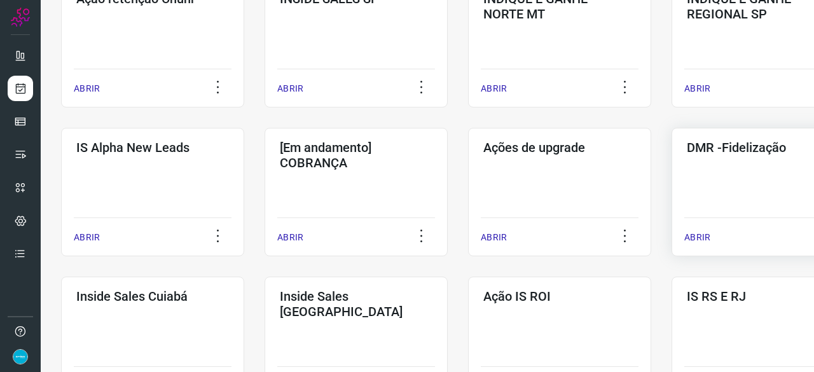
click at [697, 233] on p "ABRIR" at bounding box center [697, 237] width 26 height 13
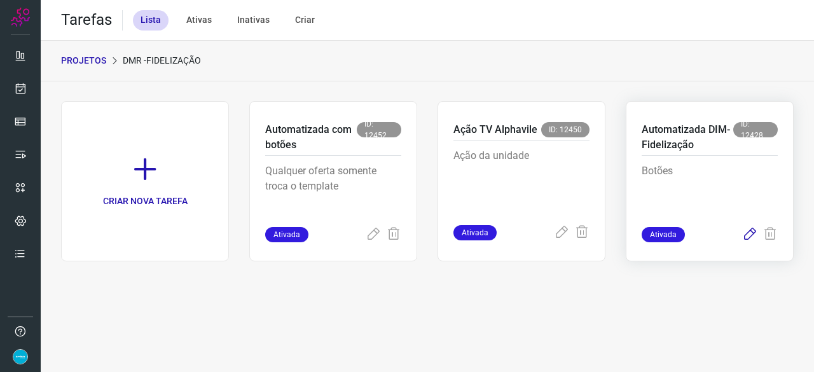
click at [745, 235] on icon at bounding box center [749, 234] width 15 height 15
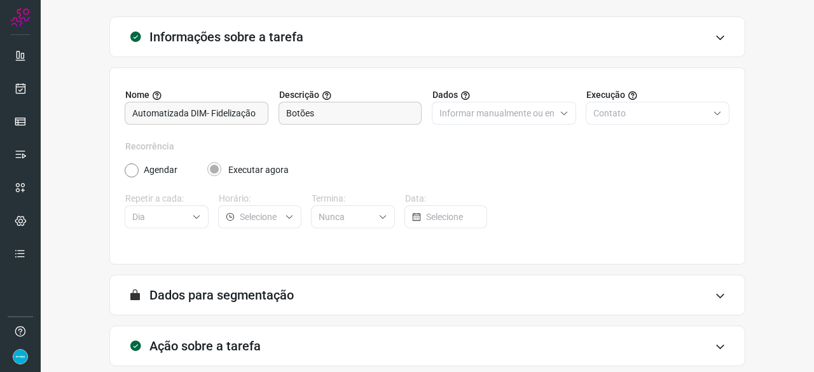
scroll to position [124, 0]
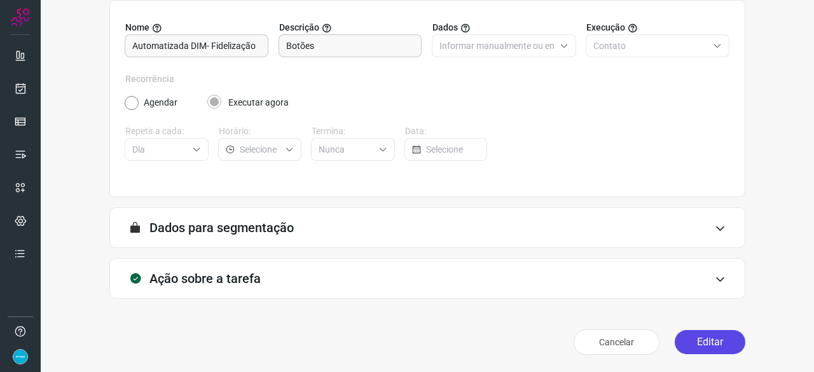
click at [706, 345] on button "Editar" at bounding box center [710, 342] width 71 height 24
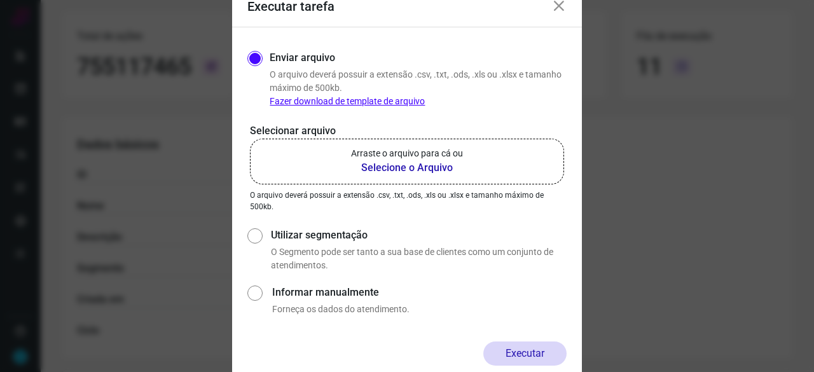
click at [392, 170] on b "Selecione o Arquivo" at bounding box center [407, 167] width 112 height 15
click at [0, 0] on input "Arraste o arquivo para cá ou Selecione o Arquivo" at bounding box center [0, 0] width 0 height 0
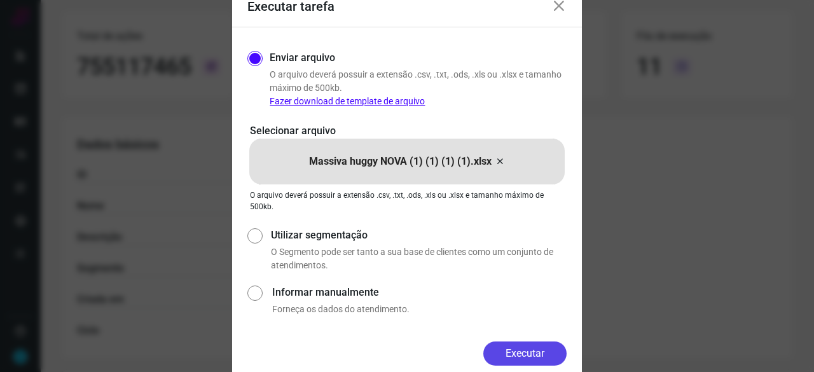
click at [523, 359] on button "Executar" at bounding box center [524, 353] width 83 height 24
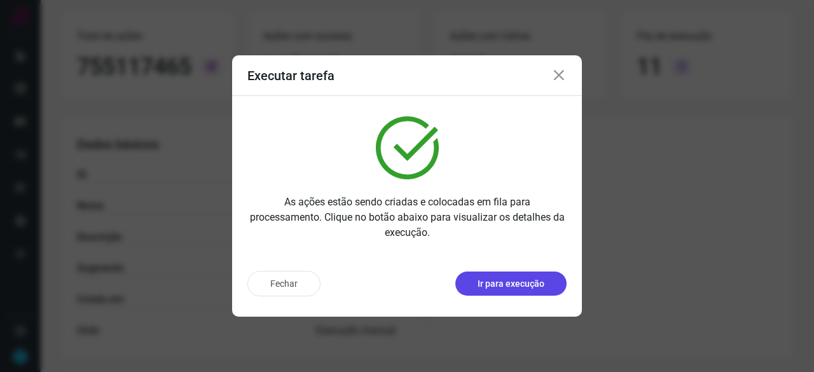
click at [530, 287] on p "Ir para execução" at bounding box center [511, 283] width 67 height 13
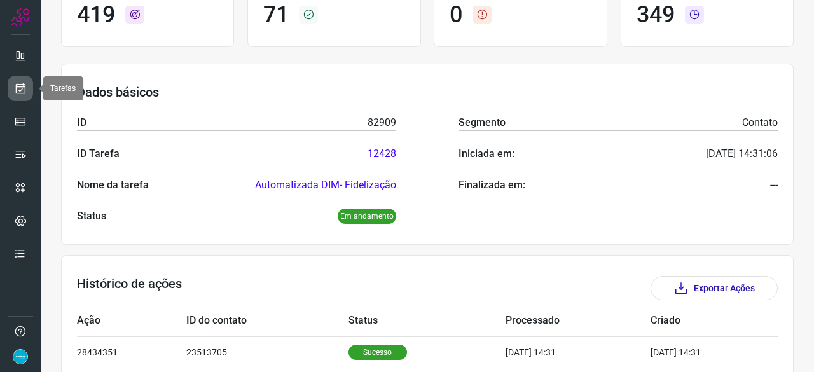
click at [20, 92] on icon at bounding box center [20, 88] width 13 height 13
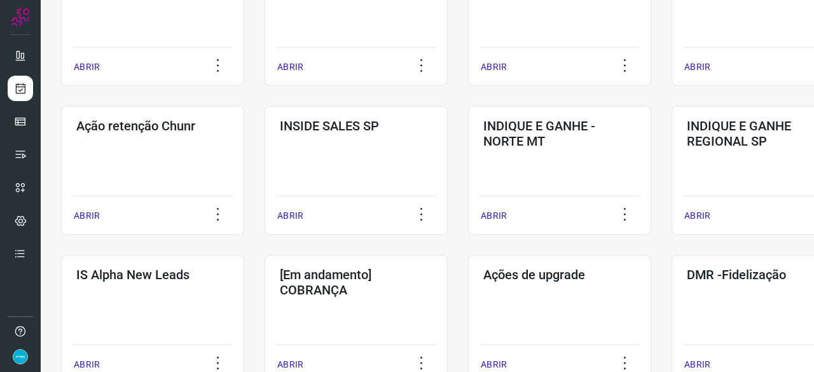
scroll to position [483, 0]
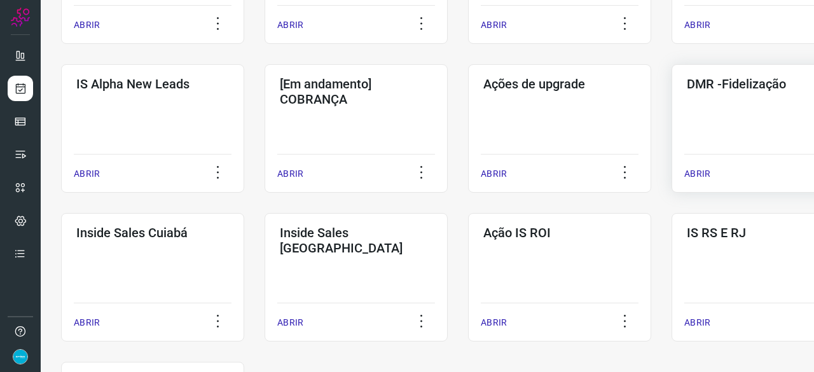
click at [705, 172] on p "ABRIR" at bounding box center [697, 173] width 26 height 13
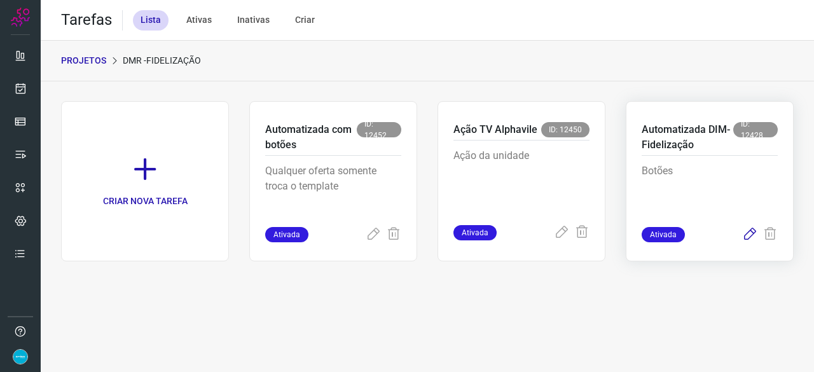
click at [746, 232] on icon at bounding box center [749, 234] width 15 height 15
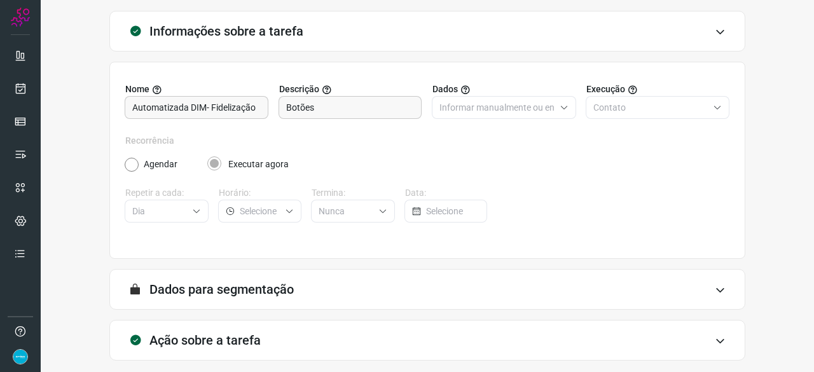
scroll to position [124, 0]
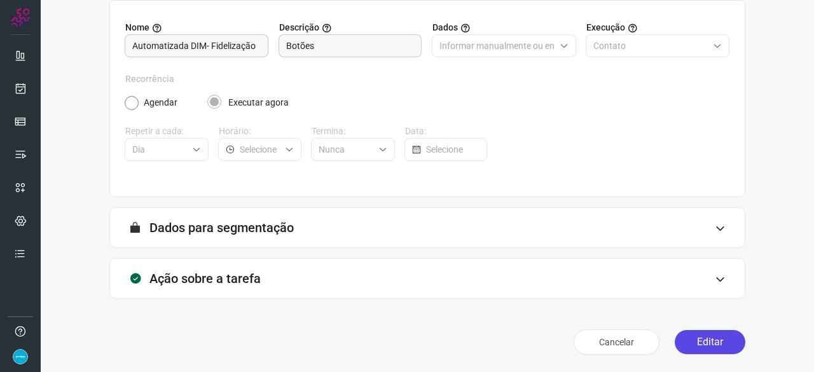
click at [696, 344] on button "Editar" at bounding box center [710, 342] width 71 height 24
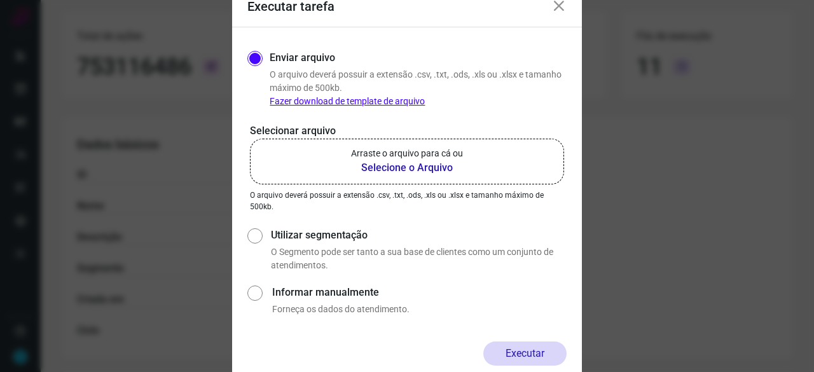
click at [380, 166] on b "Selecione o Arquivo" at bounding box center [407, 167] width 112 height 15
click at [0, 0] on input "Arraste o arquivo para cá ou Selecione o Arquivo" at bounding box center [0, 0] width 0 height 0
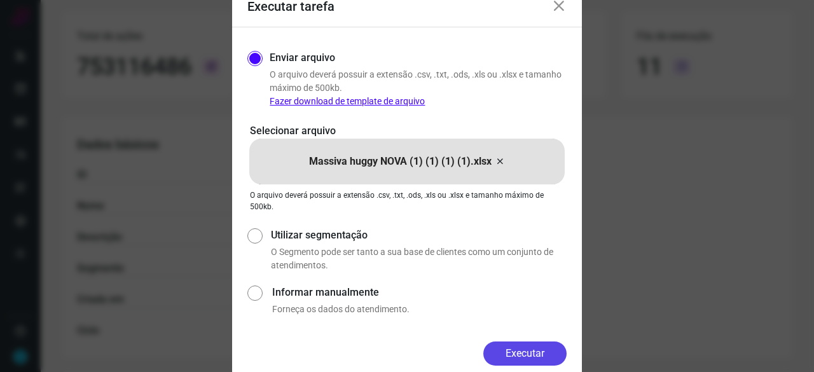
click at [506, 361] on button "Executar" at bounding box center [524, 353] width 83 height 24
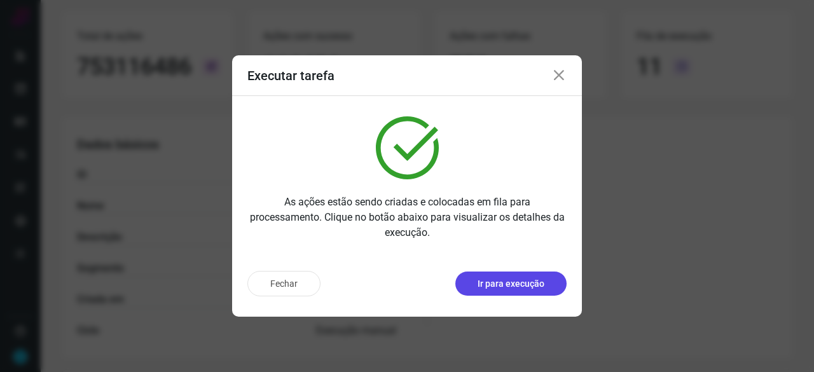
click at [539, 286] on p "Ir para execução" at bounding box center [511, 283] width 67 height 13
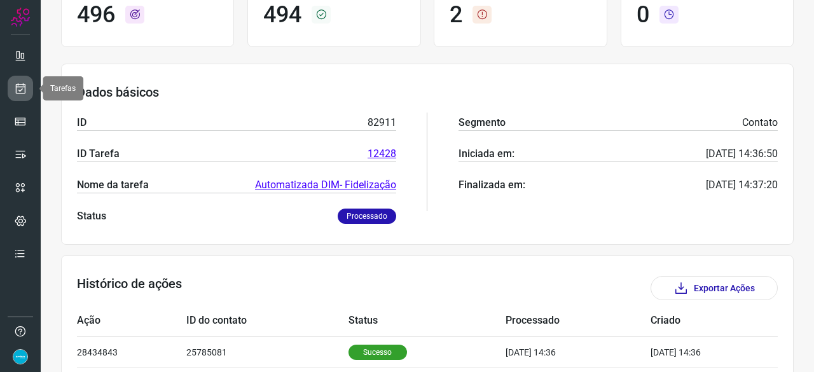
click at [22, 88] on icon at bounding box center [20, 88] width 13 height 13
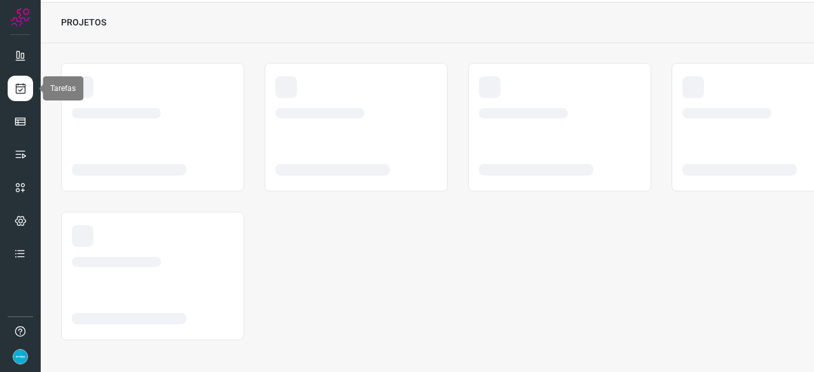
scroll to position [38, 0]
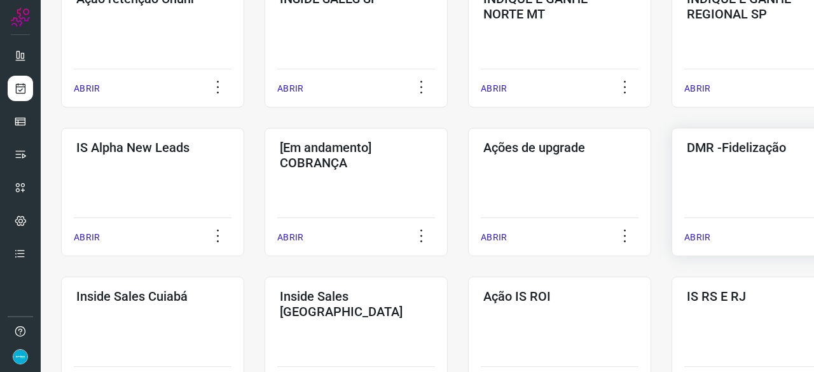
click at [693, 240] on p "ABRIR" at bounding box center [697, 237] width 26 height 13
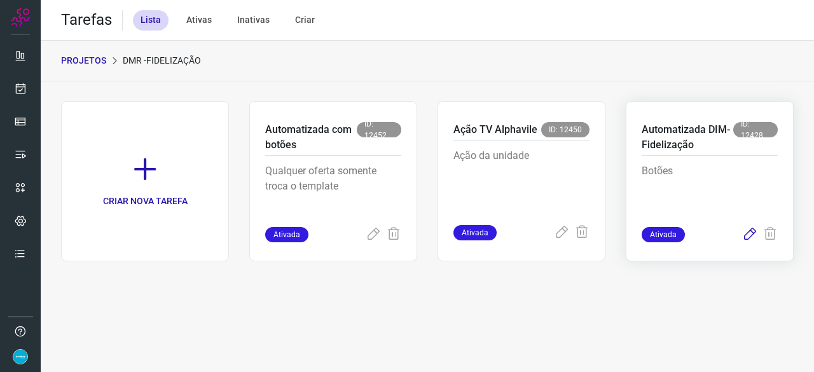
click at [746, 234] on icon at bounding box center [749, 234] width 15 height 15
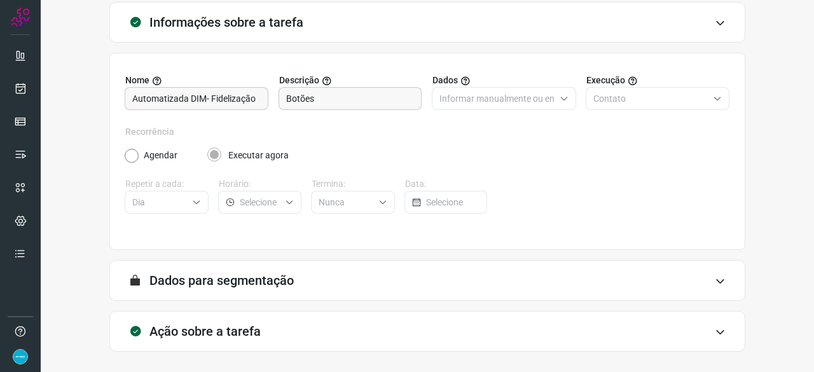
scroll to position [124, 0]
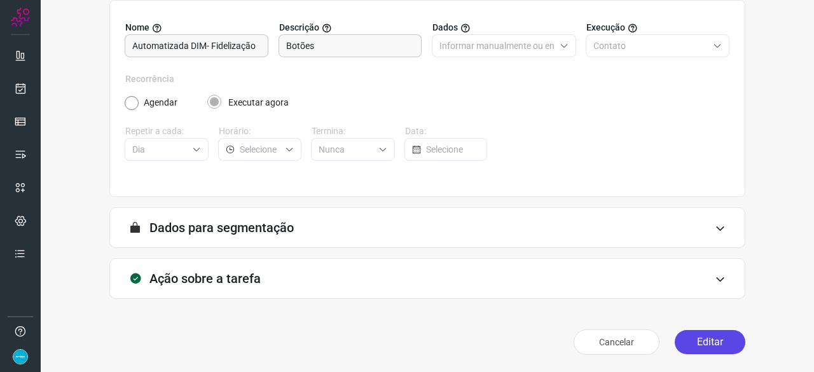
click at [698, 341] on button "Editar" at bounding box center [710, 342] width 71 height 24
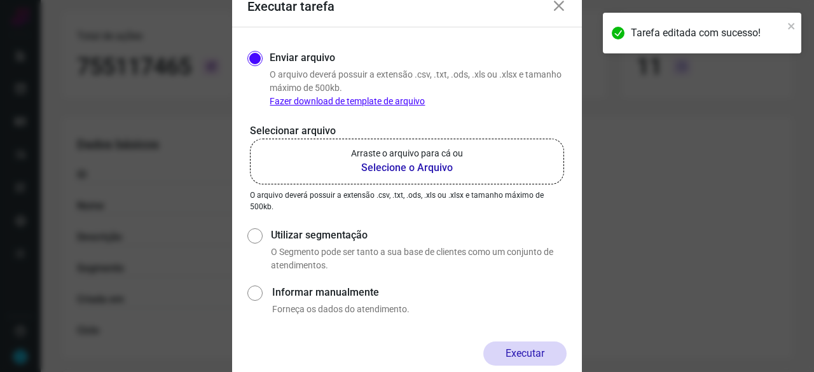
click at [391, 169] on b "Selecione o Arquivo" at bounding box center [407, 167] width 112 height 15
click at [0, 0] on input "Arraste o arquivo para cá ou Selecione o Arquivo" at bounding box center [0, 0] width 0 height 0
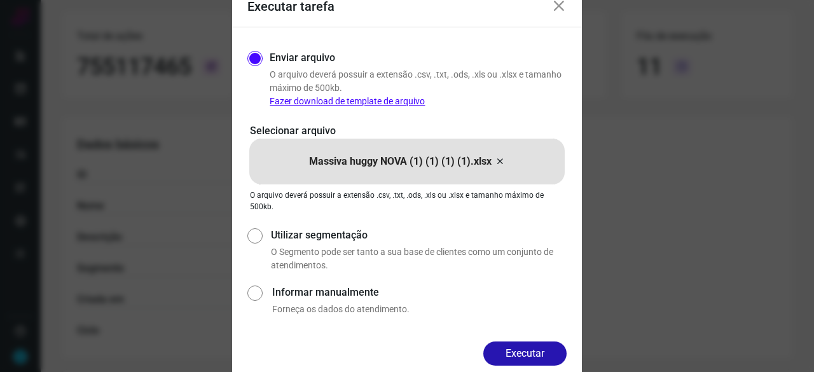
click at [521, 343] on button "Executar" at bounding box center [524, 353] width 83 height 24
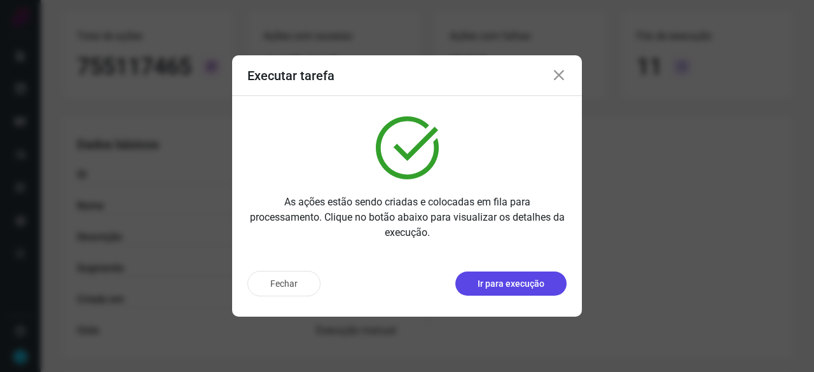
click at [520, 286] on p "Ir para execução" at bounding box center [511, 283] width 67 height 13
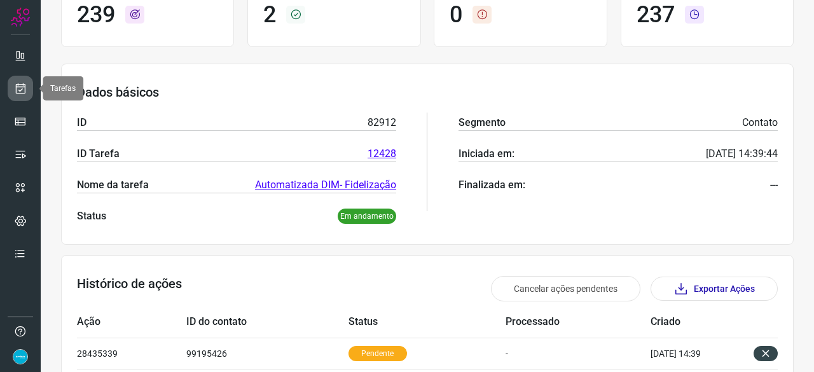
click at [20, 85] on icon at bounding box center [20, 88] width 13 height 13
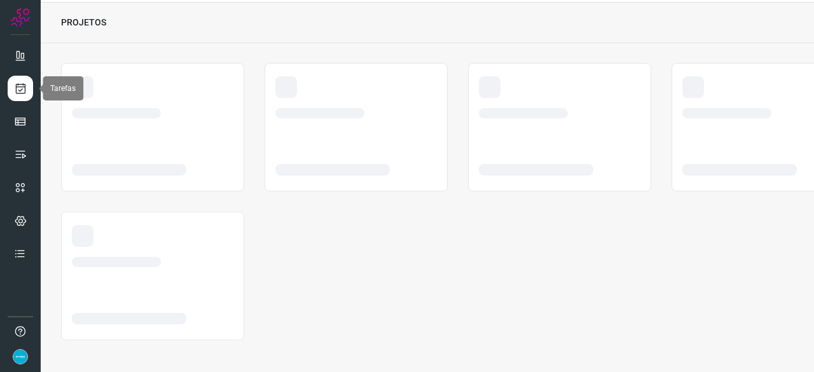
scroll to position [38, 0]
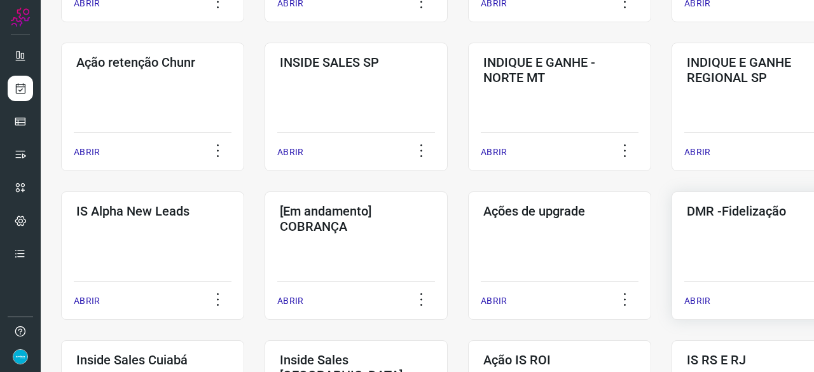
click at [696, 302] on p "ABRIR" at bounding box center [697, 300] width 26 height 13
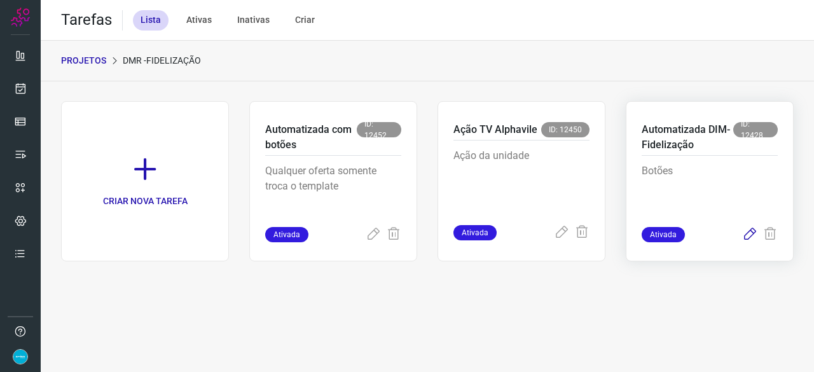
click at [749, 231] on icon at bounding box center [749, 234] width 15 height 15
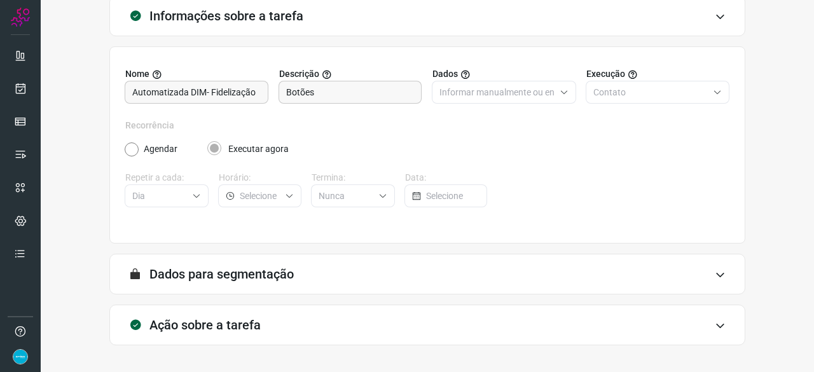
scroll to position [124, 0]
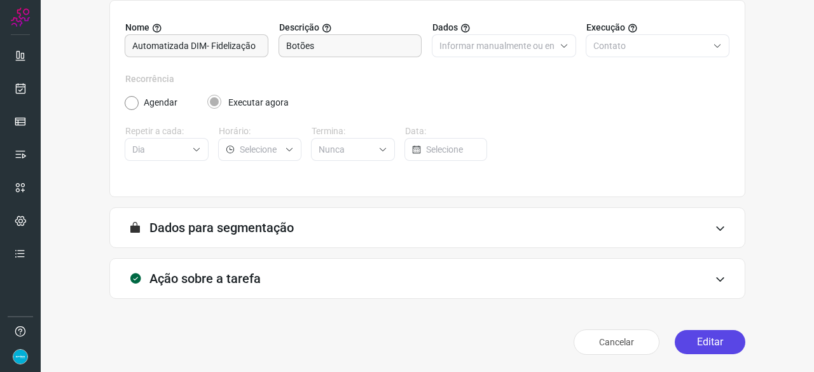
click at [696, 341] on button "Editar" at bounding box center [710, 342] width 71 height 24
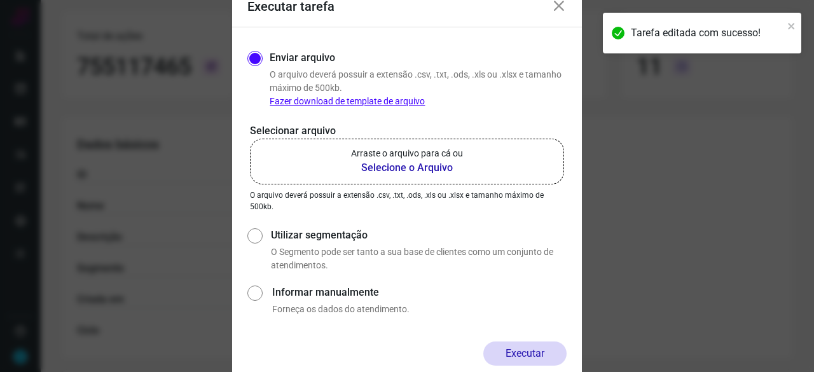
click at [438, 166] on b "Selecione o Arquivo" at bounding box center [407, 167] width 112 height 15
click at [0, 0] on input "Arraste o arquivo para cá ou Selecione o Arquivo" at bounding box center [0, 0] width 0 height 0
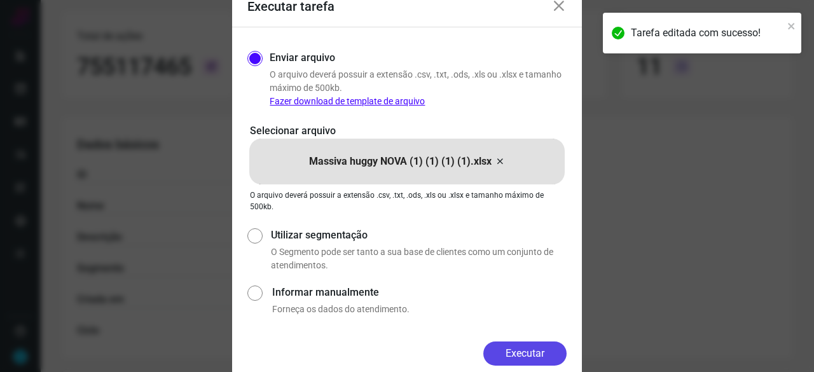
click at [530, 344] on button "Executar" at bounding box center [524, 353] width 83 height 24
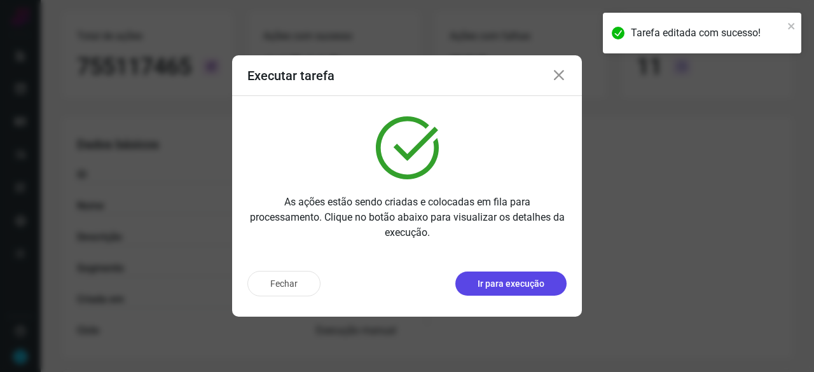
click at [535, 280] on p "Ir para execução" at bounding box center [511, 283] width 67 height 13
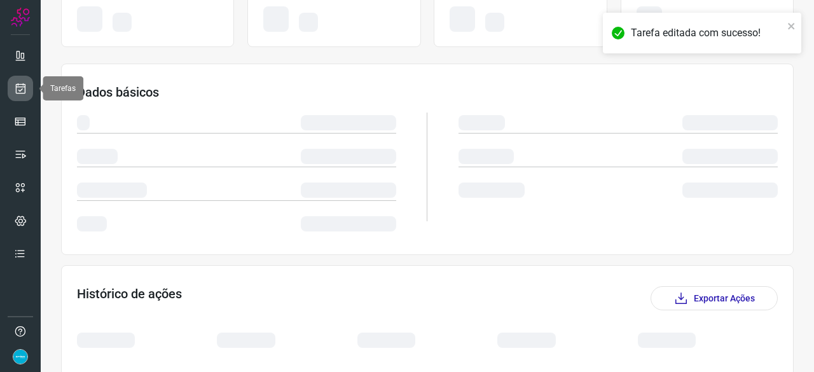
click at [22, 85] on icon at bounding box center [20, 88] width 13 height 13
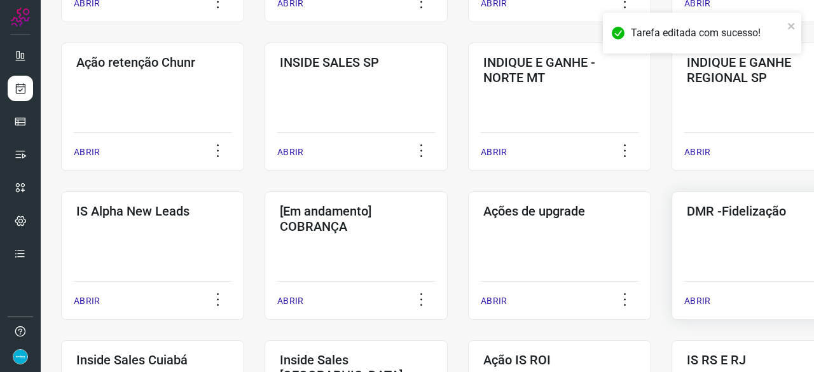
click at [700, 300] on p "ABRIR" at bounding box center [697, 300] width 26 height 13
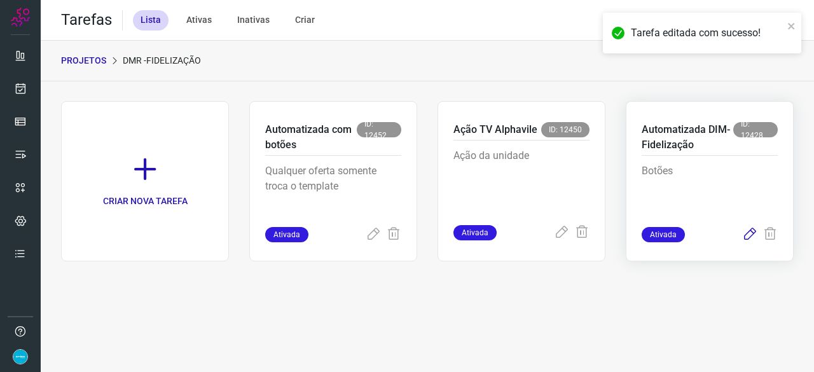
click at [748, 235] on icon at bounding box center [749, 234] width 15 height 15
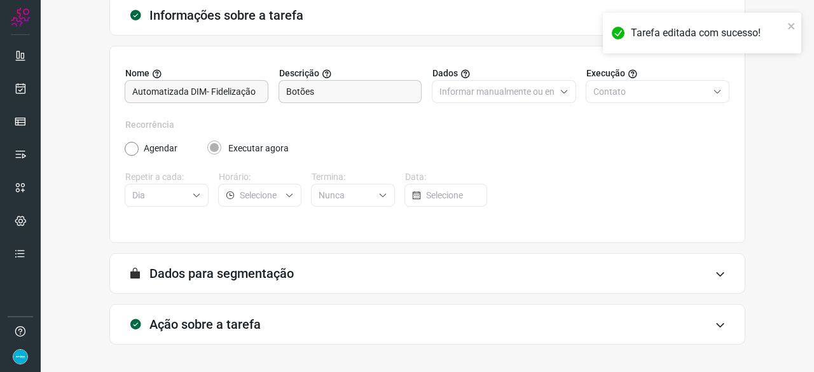
scroll to position [124, 0]
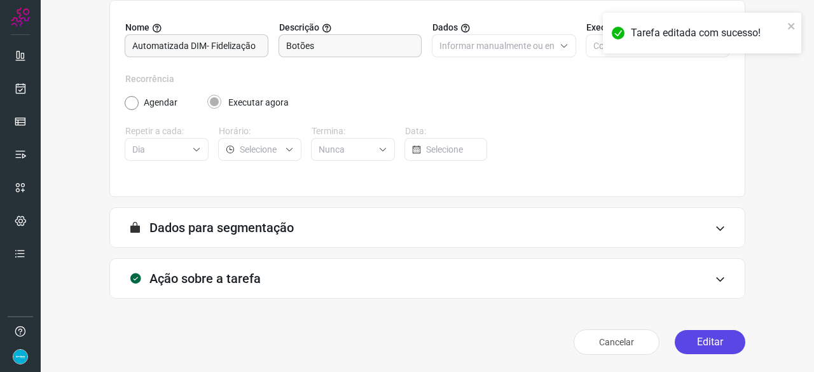
click at [688, 341] on button "Editar" at bounding box center [710, 342] width 71 height 24
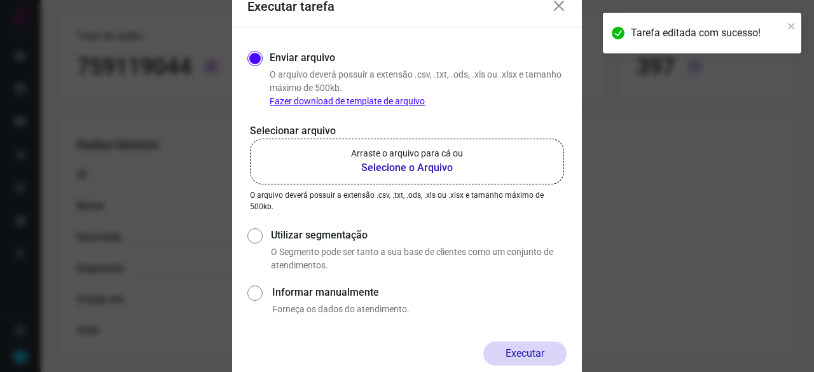
click at [394, 169] on b "Selecione o Arquivo" at bounding box center [407, 167] width 112 height 15
click at [0, 0] on input "Arraste o arquivo para cá ou Selecione o Arquivo" at bounding box center [0, 0] width 0 height 0
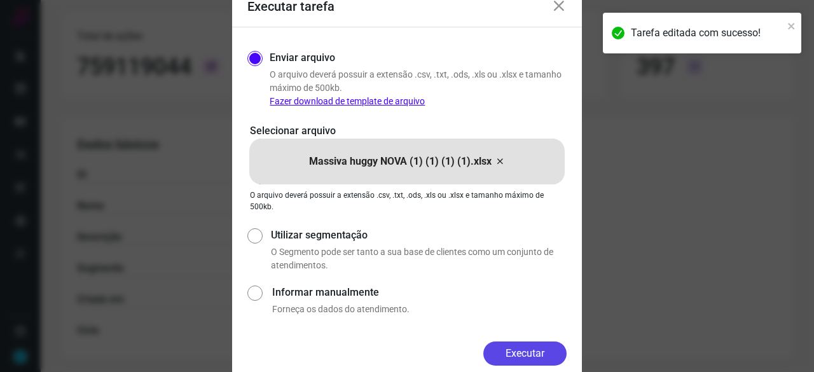
click at [523, 345] on button "Executar" at bounding box center [524, 353] width 83 height 24
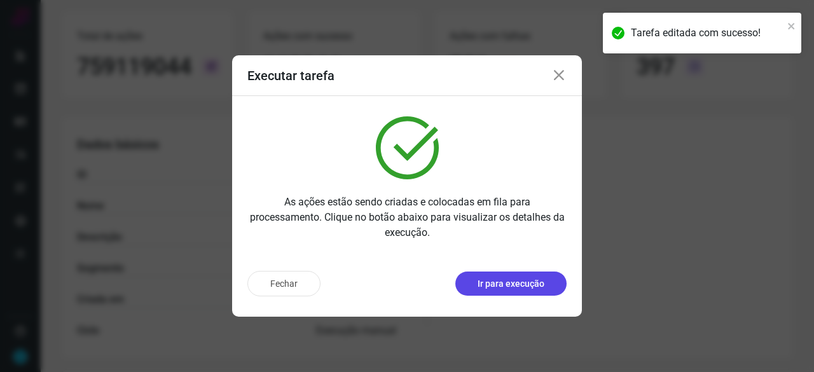
click at [546, 291] on button "Ir para execução" at bounding box center [510, 284] width 111 height 24
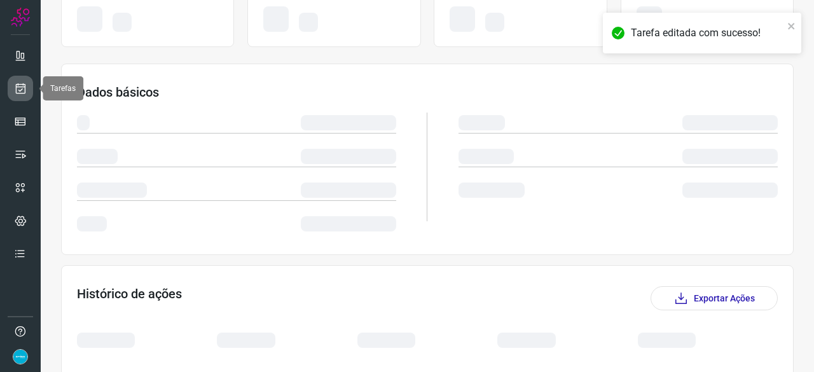
click at [25, 86] on icon at bounding box center [20, 88] width 13 height 13
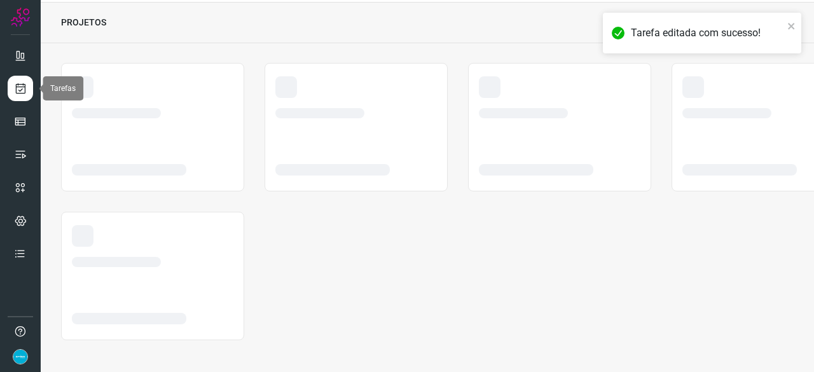
scroll to position [38, 0]
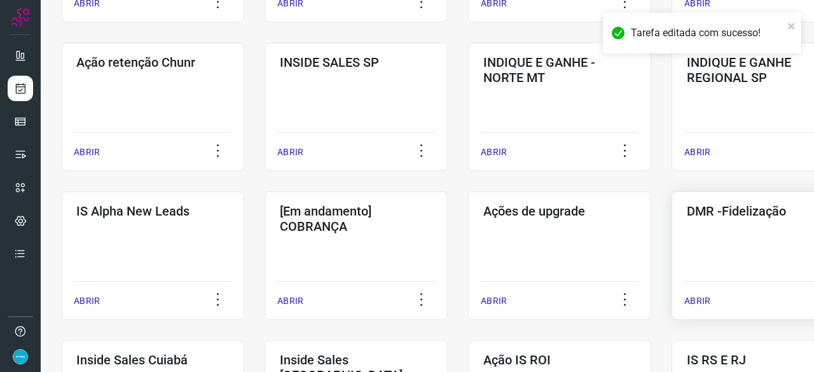
click at [703, 302] on p "ABRIR" at bounding box center [697, 300] width 26 height 13
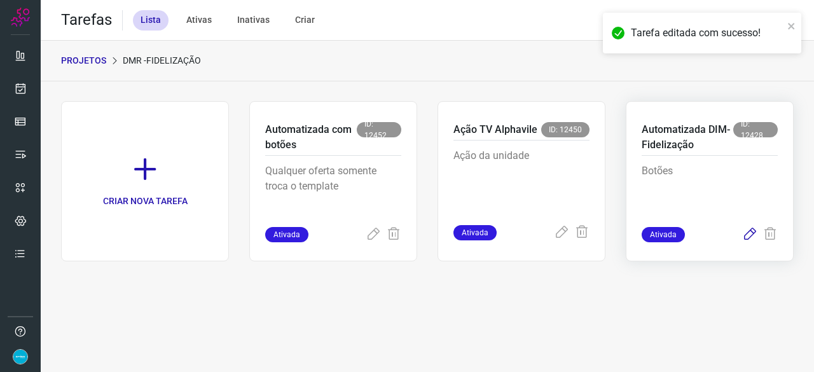
click at [751, 235] on icon at bounding box center [749, 234] width 15 height 15
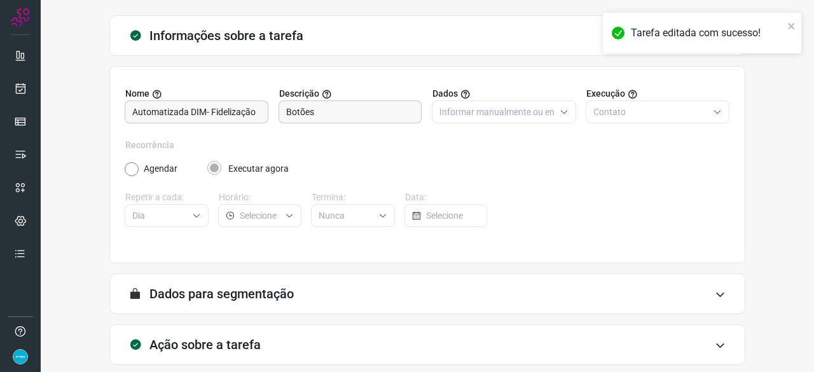
scroll to position [124, 0]
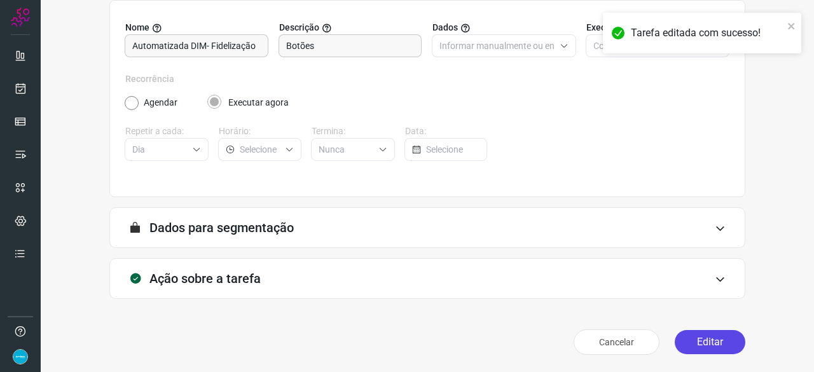
click at [696, 336] on button "Editar" at bounding box center [710, 342] width 71 height 24
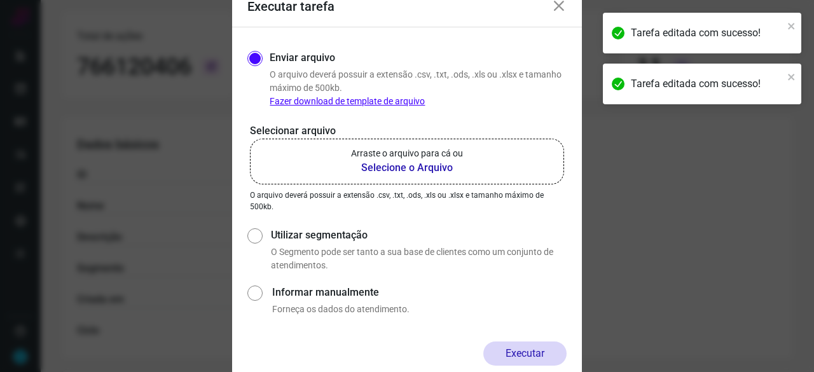
click at [430, 167] on b "Selecione o Arquivo" at bounding box center [407, 167] width 112 height 15
click at [0, 0] on input "Arraste o arquivo para cá ou Selecione o Arquivo" at bounding box center [0, 0] width 0 height 0
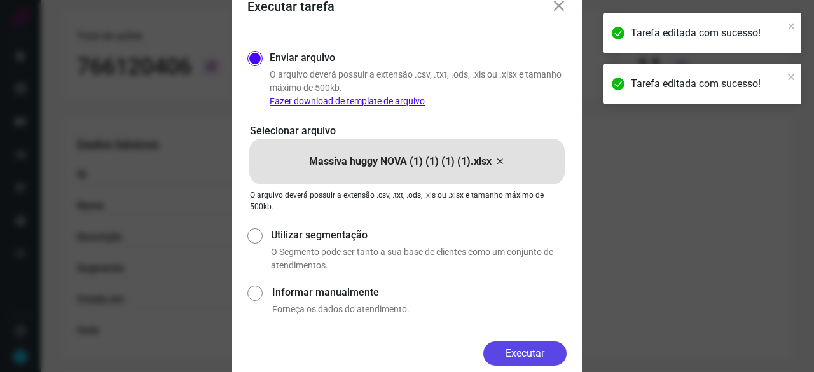
click at [526, 350] on button "Executar" at bounding box center [524, 353] width 83 height 24
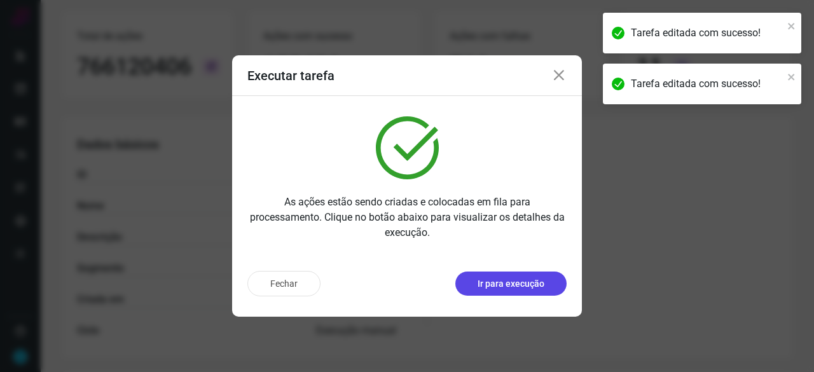
click at [542, 287] on p "Ir para execução" at bounding box center [511, 283] width 67 height 13
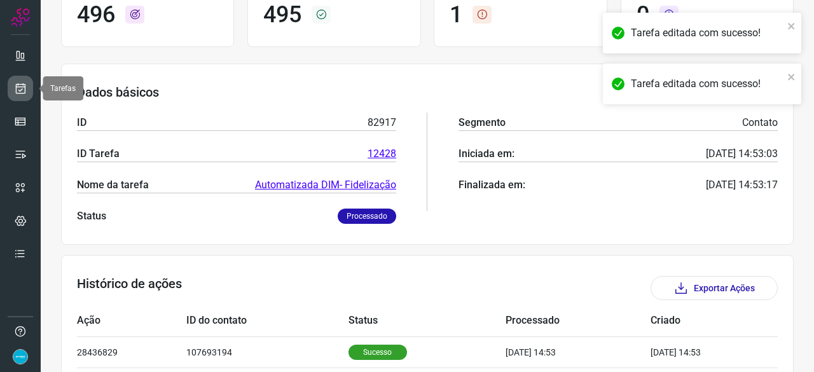
click at [22, 84] on icon at bounding box center [20, 88] width 13 height 13
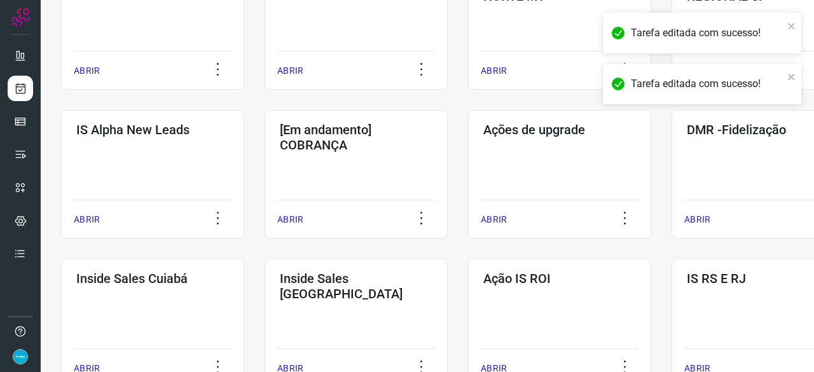
scroll to position [410, 0]
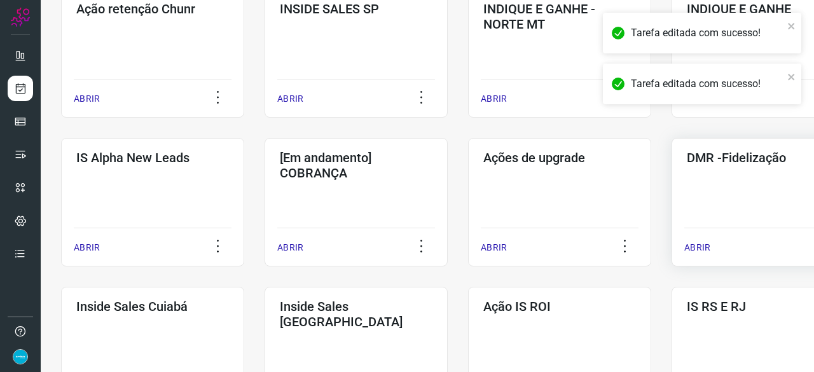
click at [700, 247] on p "ABRIR" at bounding box center [697, 247] width 26 height 13
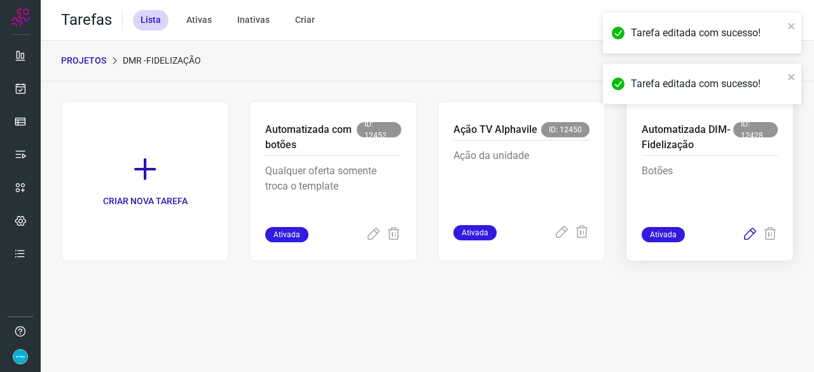
click at [751, 234] on icon at bounding box center [749, 234] width 15 height 15
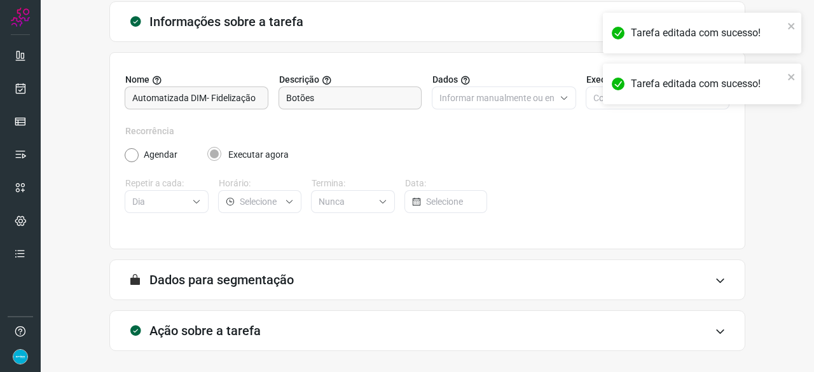
scroll to position [124, 0]
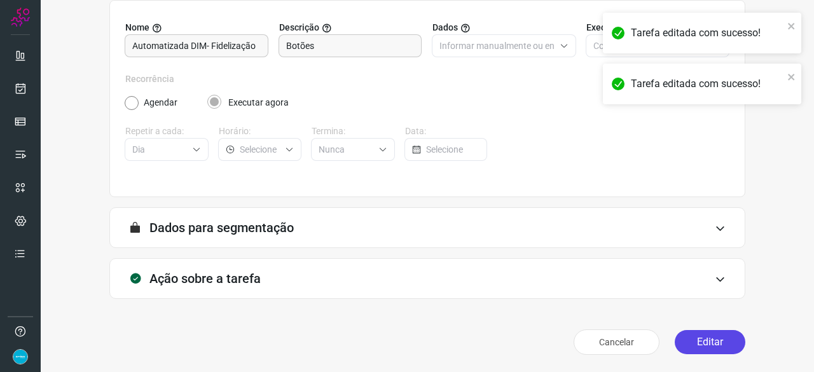
click at [731, 345] on button "Editar" at bounding box center [710, 342] width 71 height 24
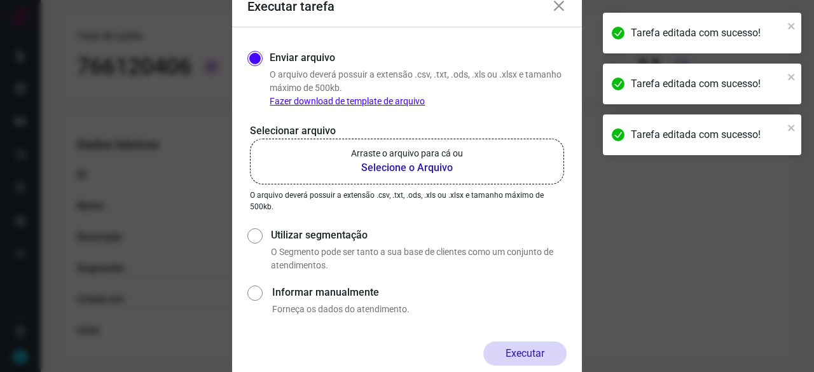
click at [399, 169] on b "Selecione o Arquivo" at bounding box center [407, 167] width 112 height 15
click at [0, 0] on input "Arraste o arquivo para cá ou Selecione o Arquivo" at bounding box center [0, 0] width 0 height 0
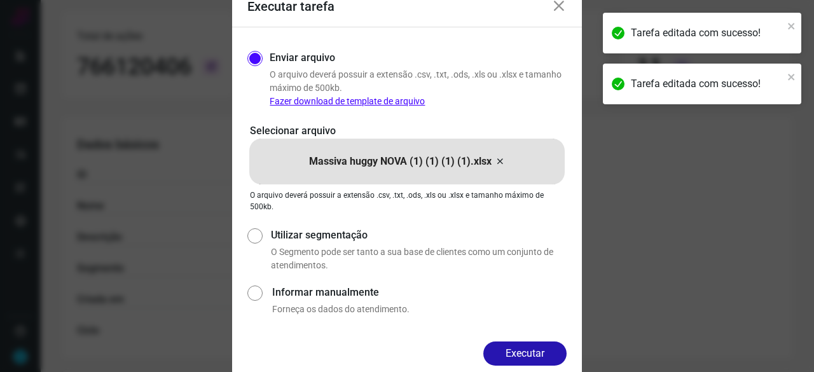
click at [532, 344] on button "Executar" at bounding box center [524, 353] width 83 height 24
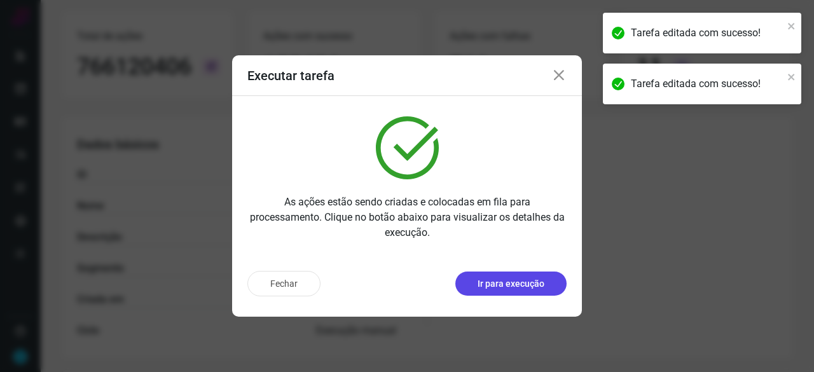
click at [530, 284] on p "Ir para execução" at bounding box center [511, 283] width 67 height 13
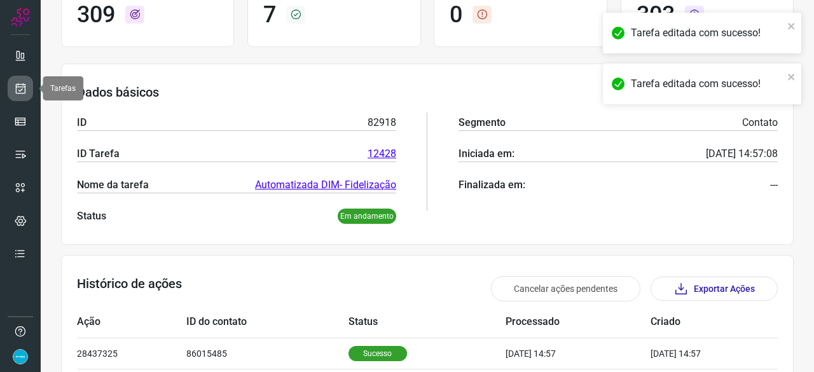
click at [20, 89] on icon at bounding box center [20, 88] width 13 height 13
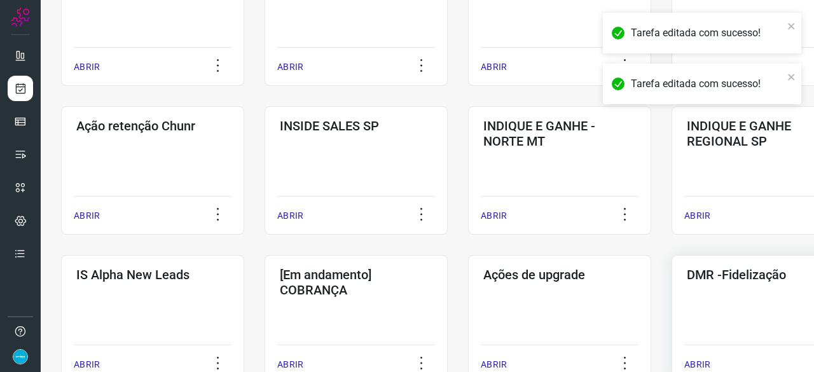
scroll to position [356, 0]
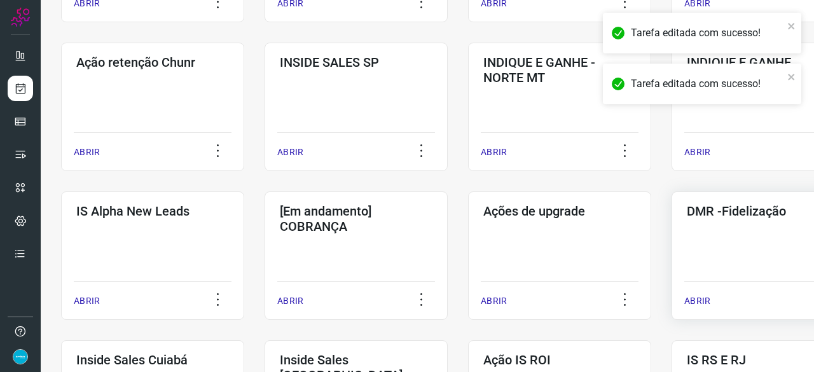
click at [698, 293] on div "ABRIR" at bounding box center [763, 297] width 158 height 32
click at [696, 298] on p "ABRIR" at bounding box center [697, 300] width 26 height 13
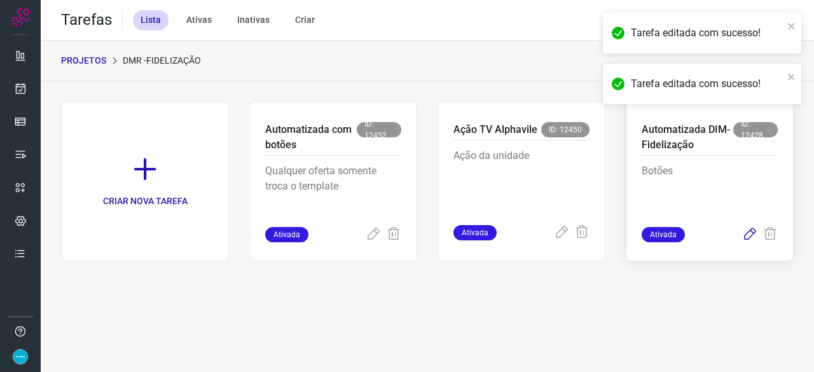
click at [753, 230] on icon at bounding box center [749, 234] width 15 height 15
